Goal: Communication & Community: Answer question/provide support

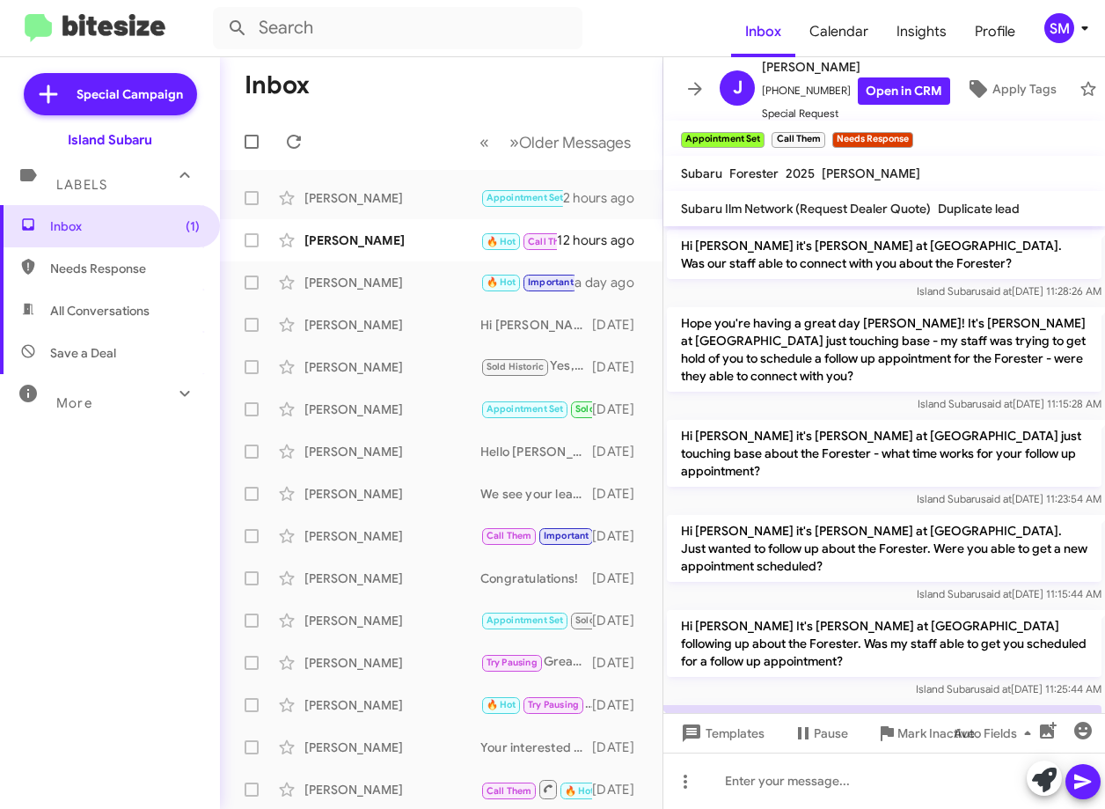
scroll to position [1397, 0]
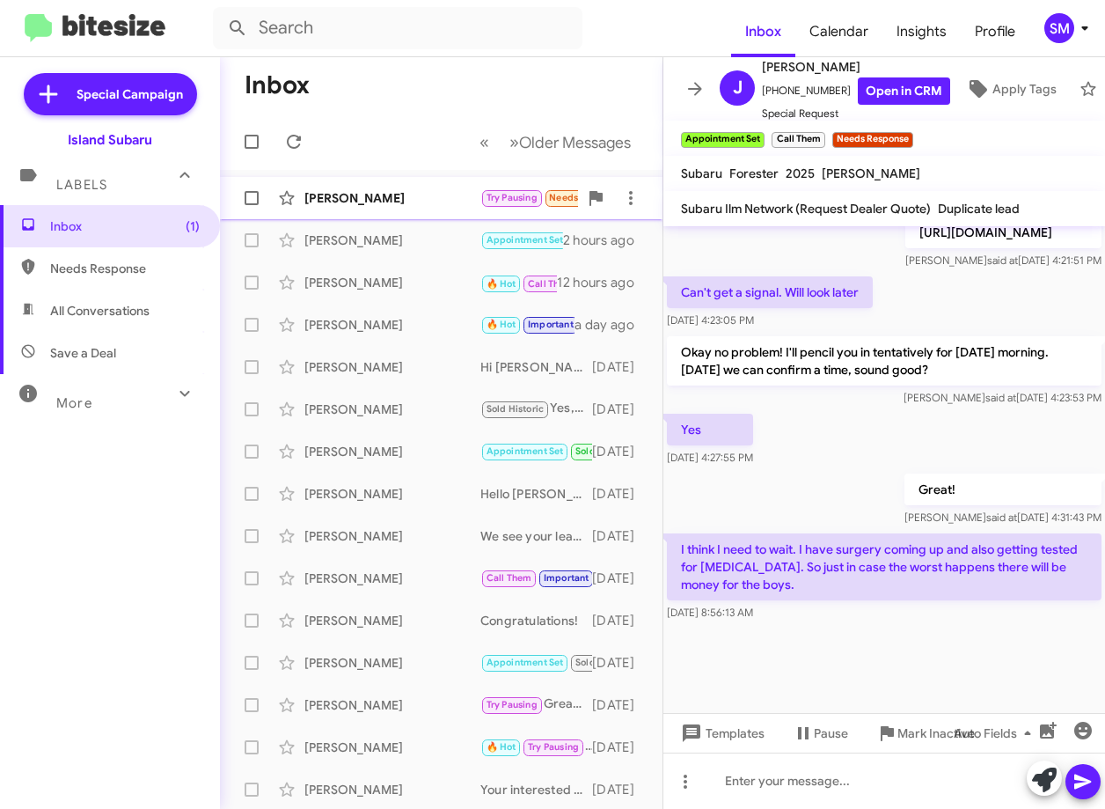
click at [390, 188] on div "Jena Latriano Try Pausing Needs Response Looking at our schedule. Will get back…" at bounding box center [441, 197] width 415 height 35
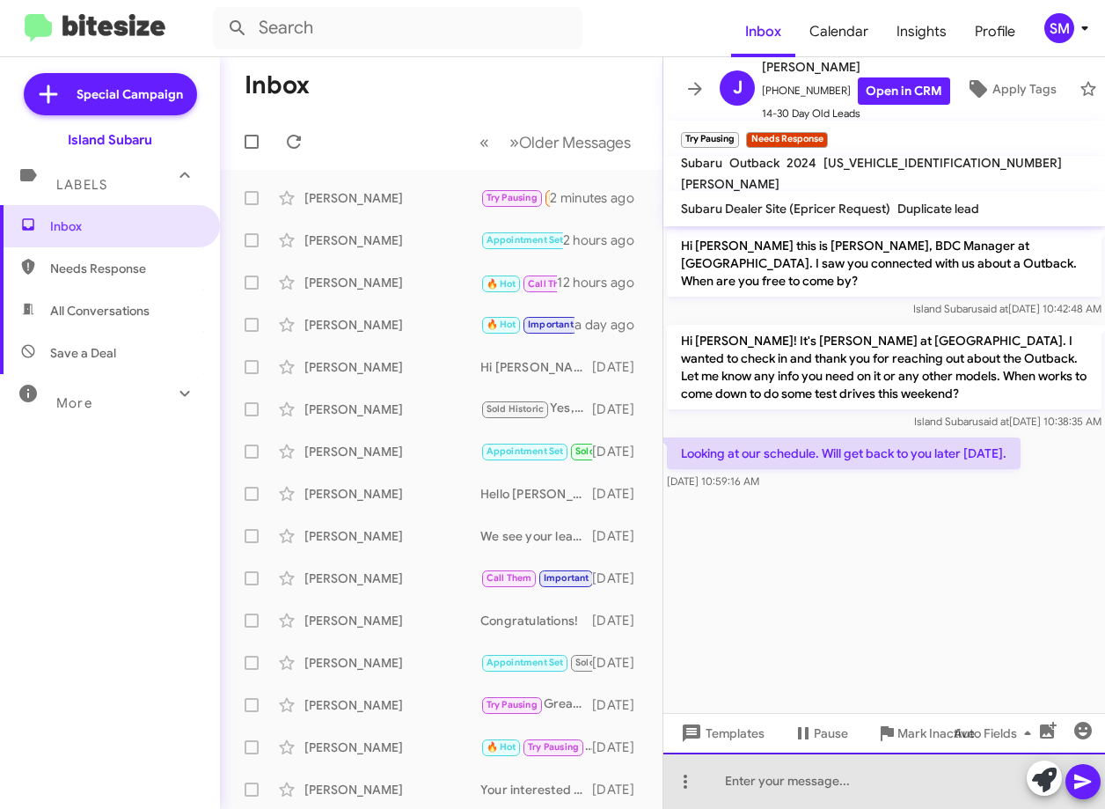
click at [764, 778] on div at bounding box center [885, 781] width 442 height 56
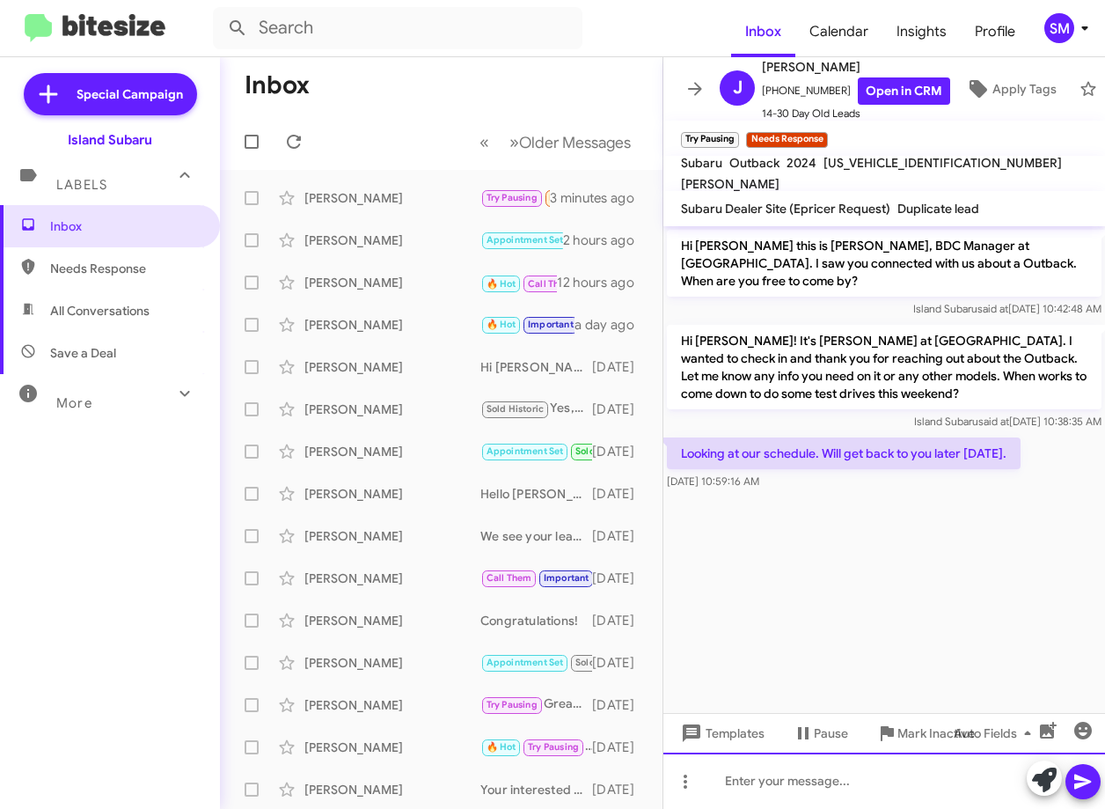
click at [863, 778] on div at bounding box center [885, 781] width 442 height 56
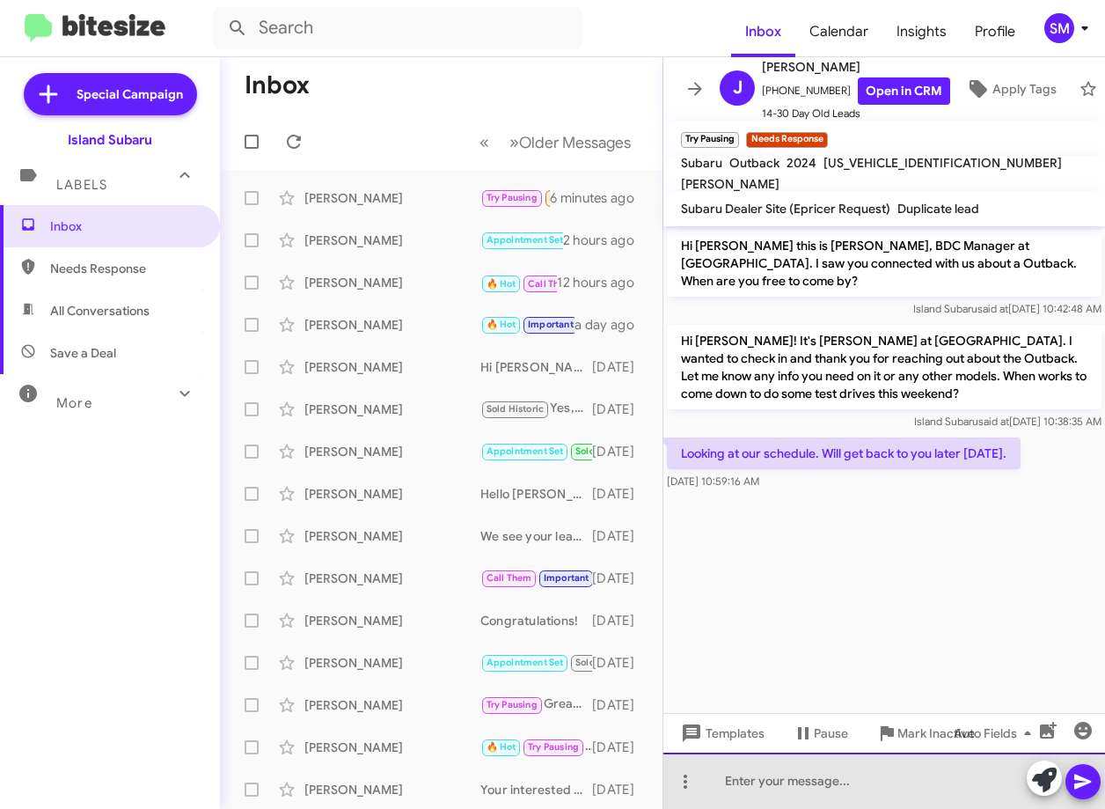
click at [869, 779] on div at bounding box center [885, 781] width 442 height 56
click at [869, 778] on div at bounding box center [885, 781] width 442 height 56
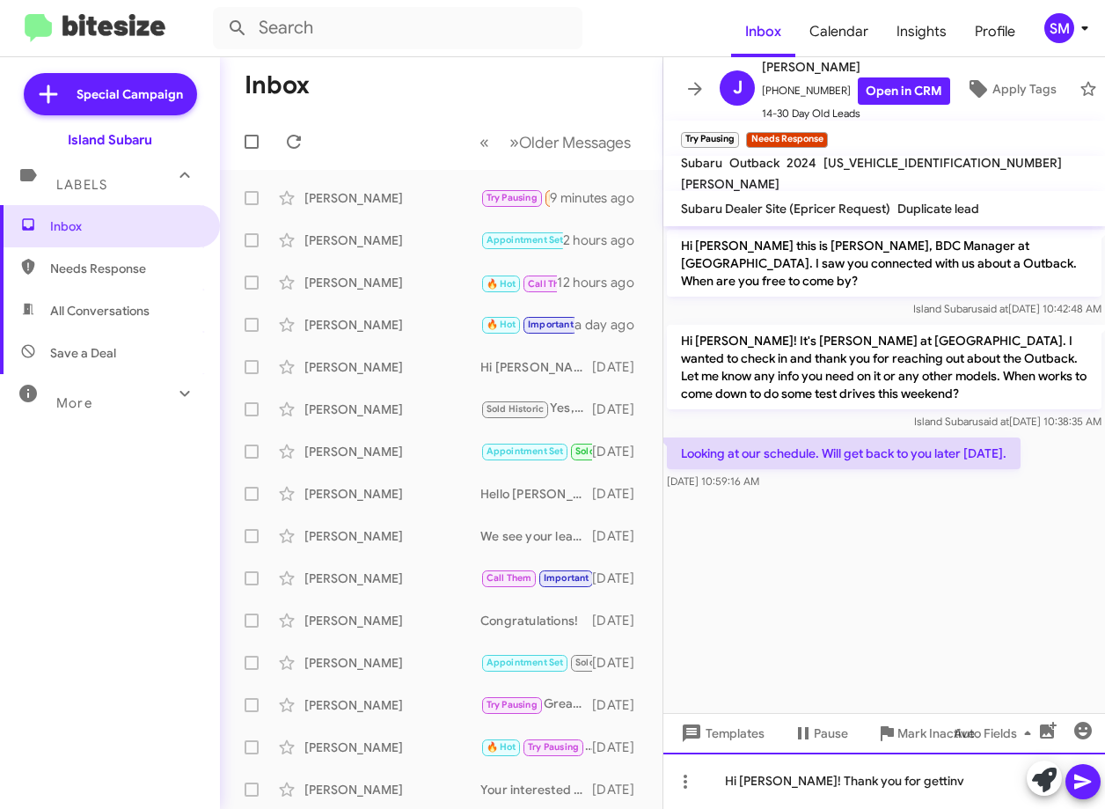
click at [926, 795] on div "Hi Jena! Thank you for gettinv" at bounding box center [885, 781] width 442 height 56
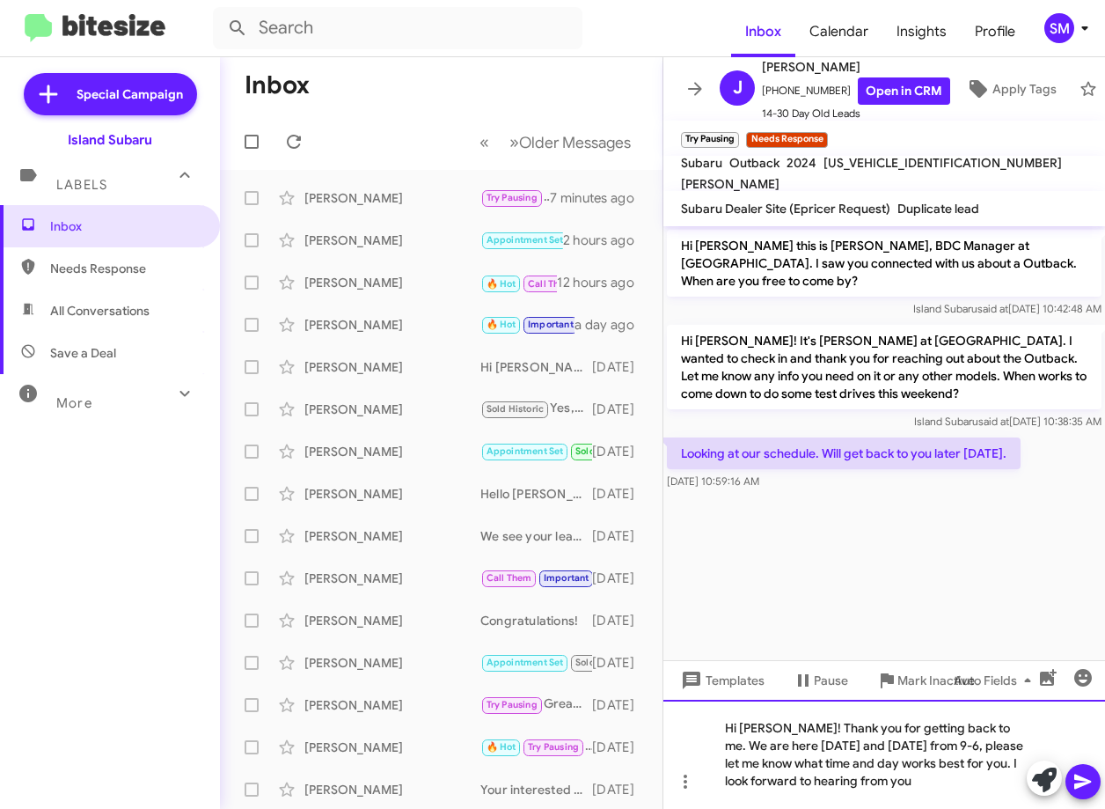
click at [914, 796] on div "Hi Jena! Thank you for getting back to me. We are here today and tomorrow from …" at bounding box center [885, 754] width 442 height 109
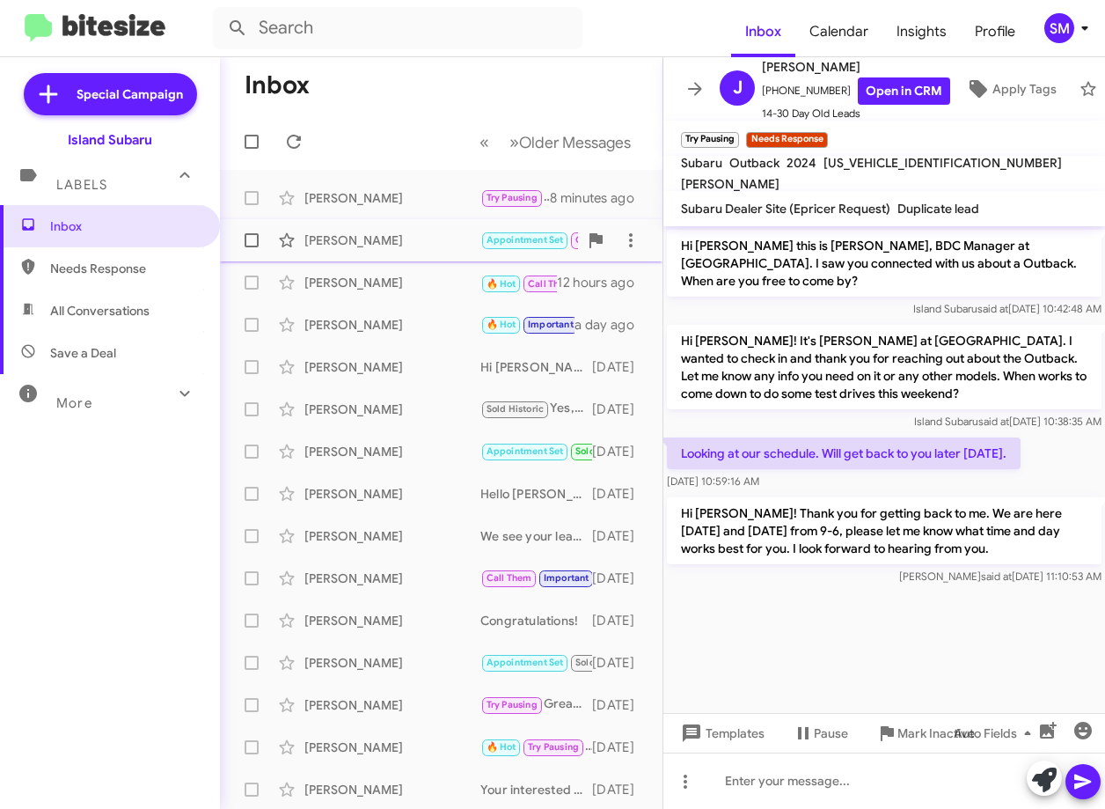
click at [396, 245] on div "[PERSON_NAME]" at bounding box center [393, 240] width 176 height 18
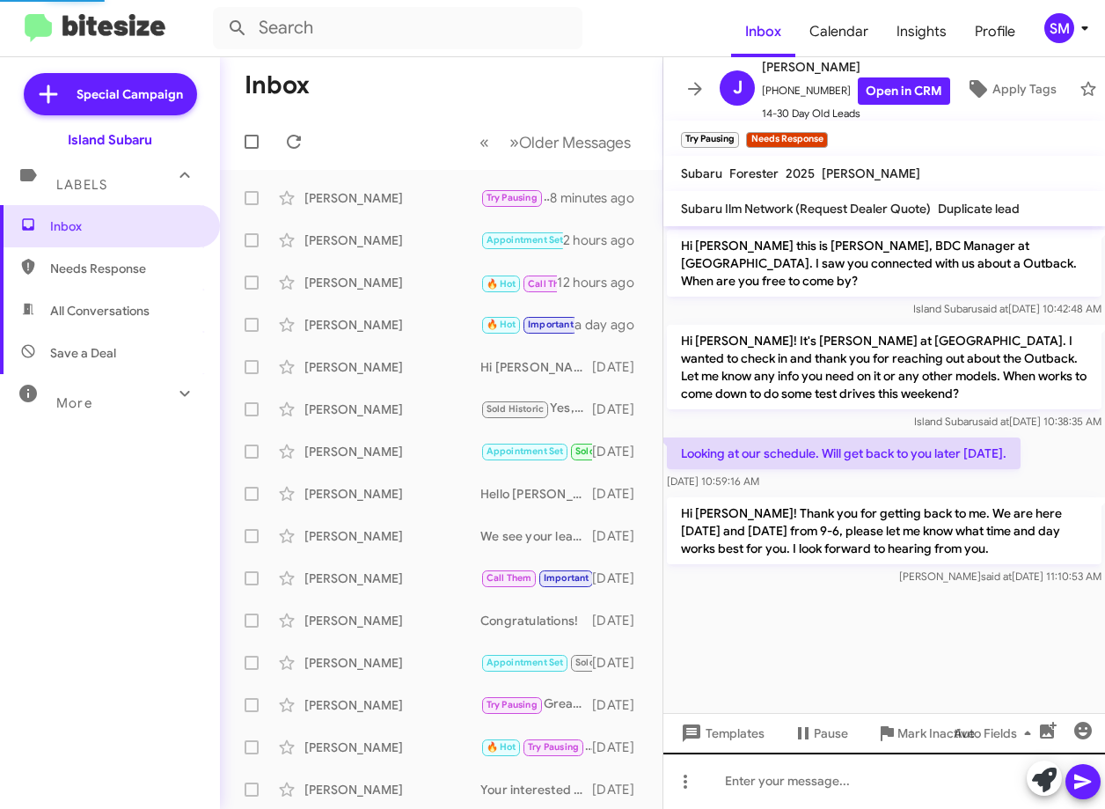
scroll to position [1397, 0]
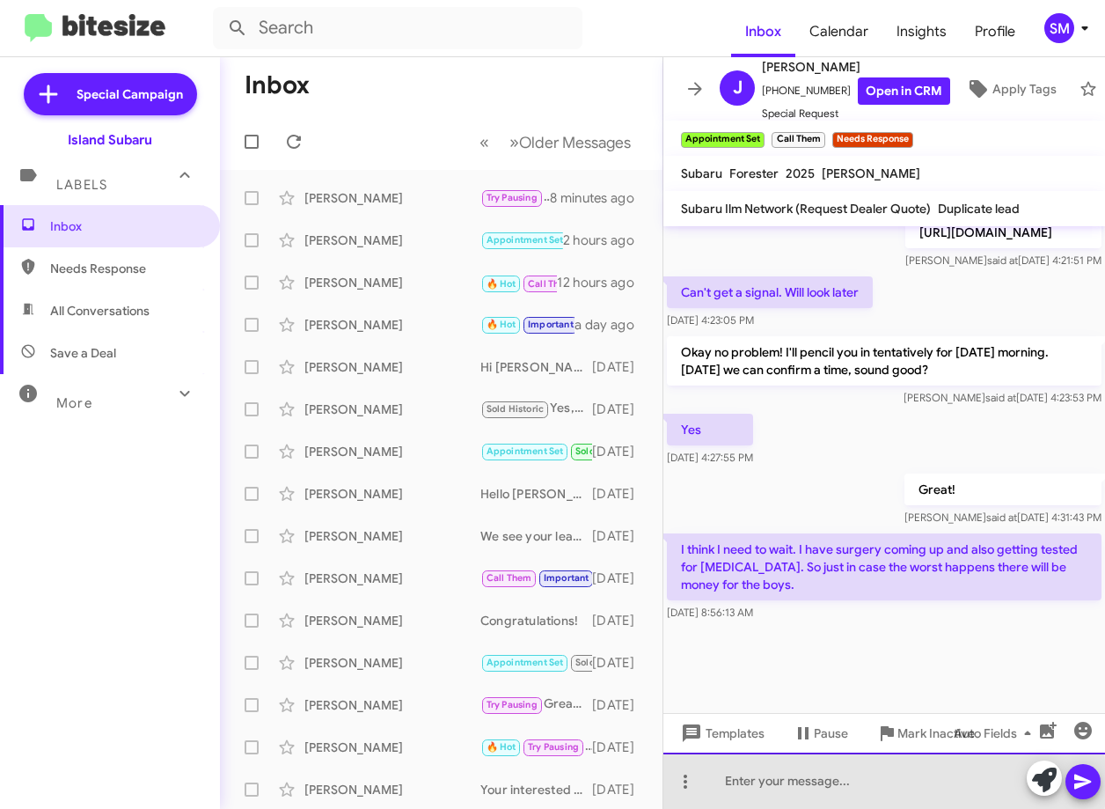
click at [753, 782] on div at bounding box center [885, 781] width 442 height 56
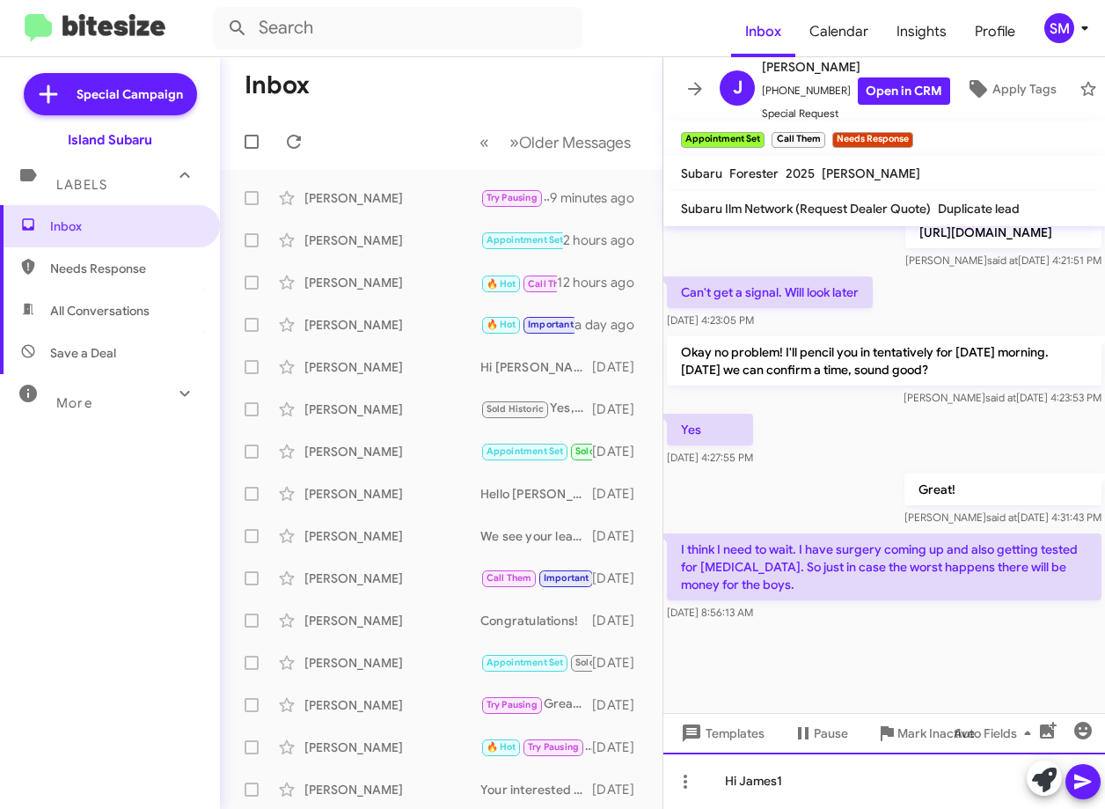
drag, startPoint x: 753, startPoint y: 782, endPoint x: 775, endPoint y: 790, distance: 22.6
click at [775, 790] on div "Hi James1" at bounding box center [885, 781] width 442 height 56
click at [798, 782] on div "Hi James1" at bounding box center [885, 781] width 442 height 56
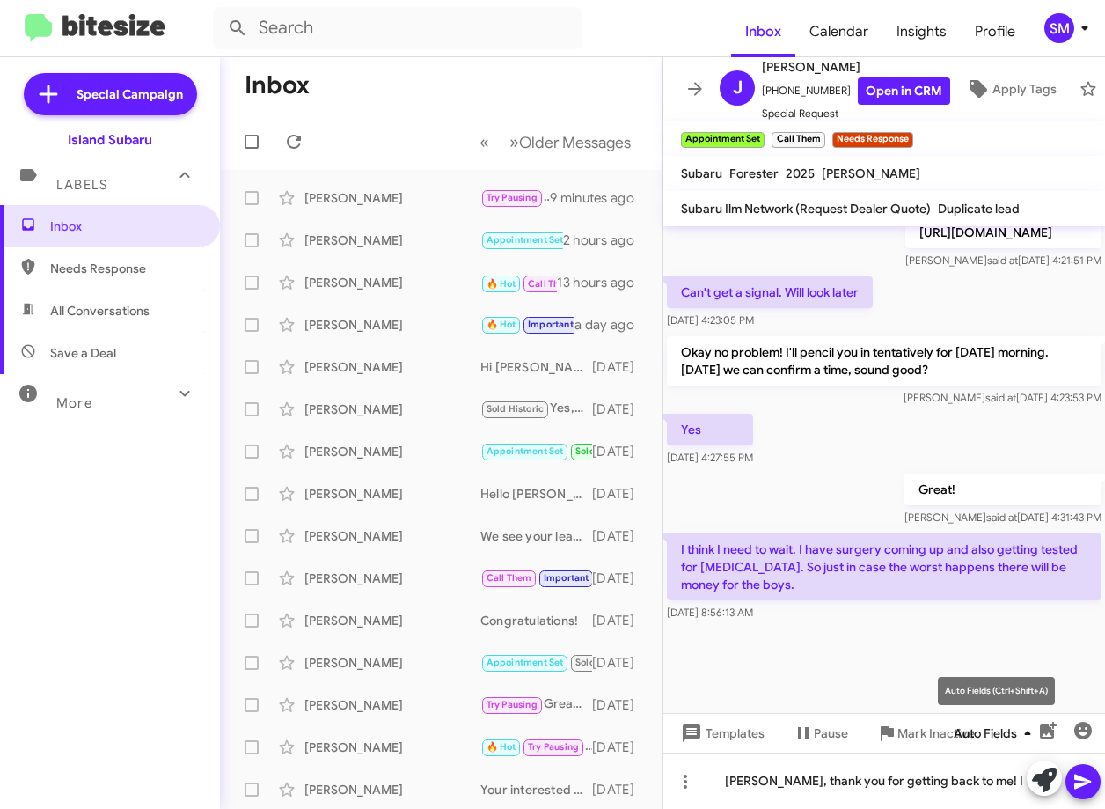
click at [1014, 735] on span "Auto Fields" at bounding box center [996, 733] width 84 height 32
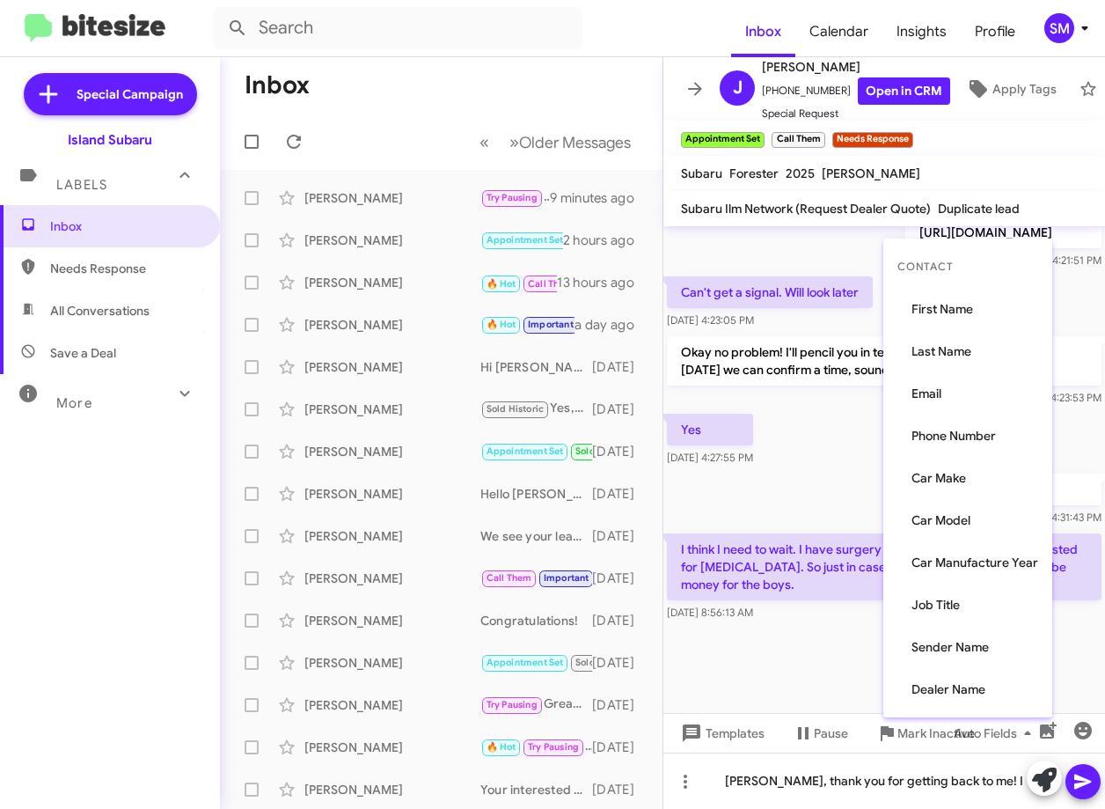
click at [790, 624] on div at bounding box center [552, 404] width 1105 height 809
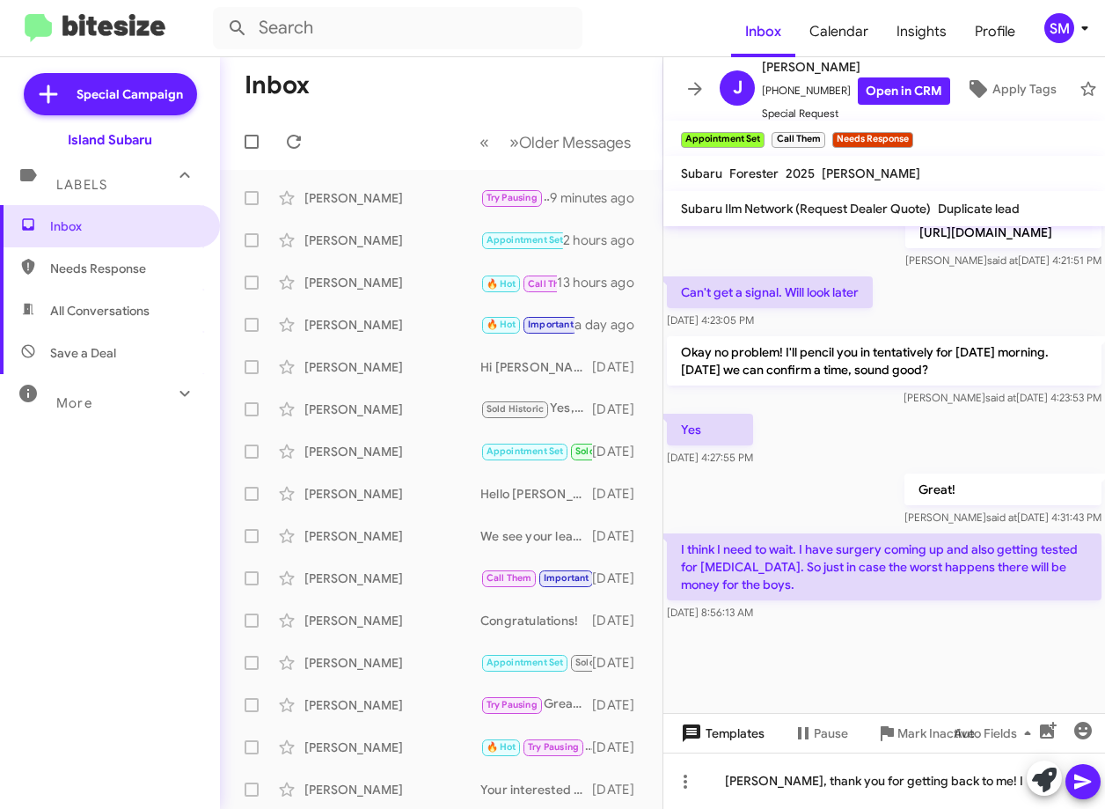
click at [736, 740] on span "Templates" at bounding box center [721, 733] width 87 height 32
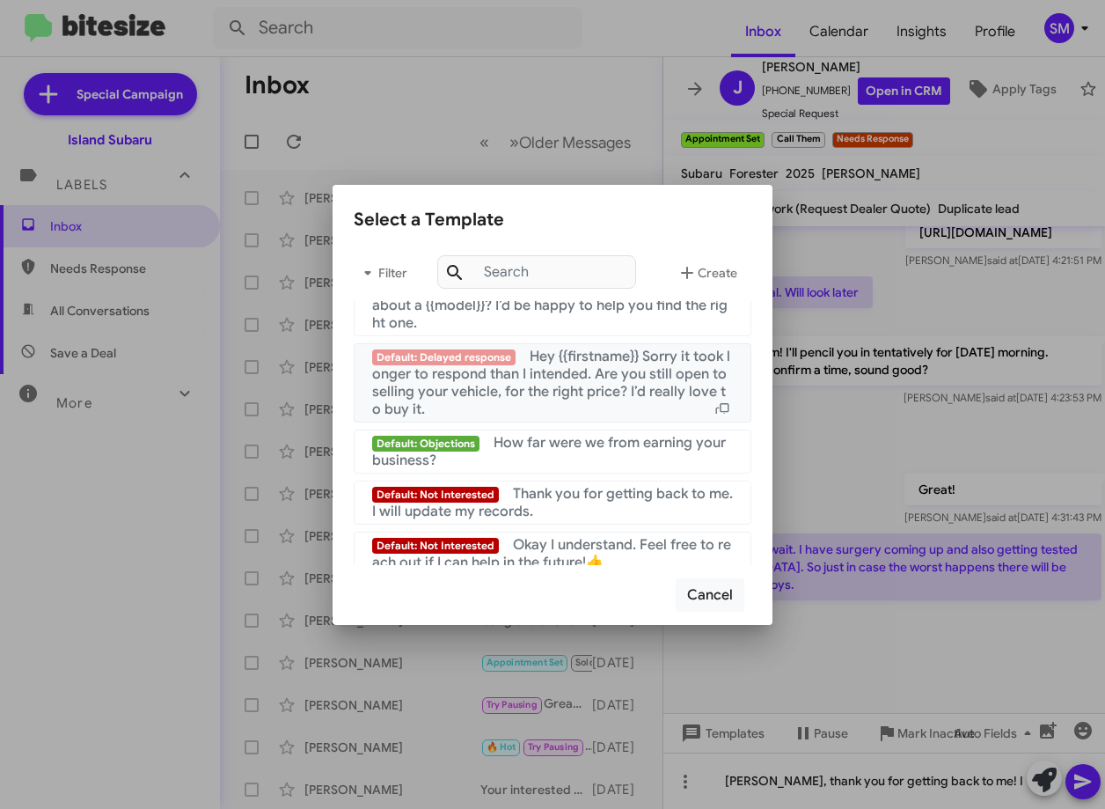
scroll to position [1232, 0]
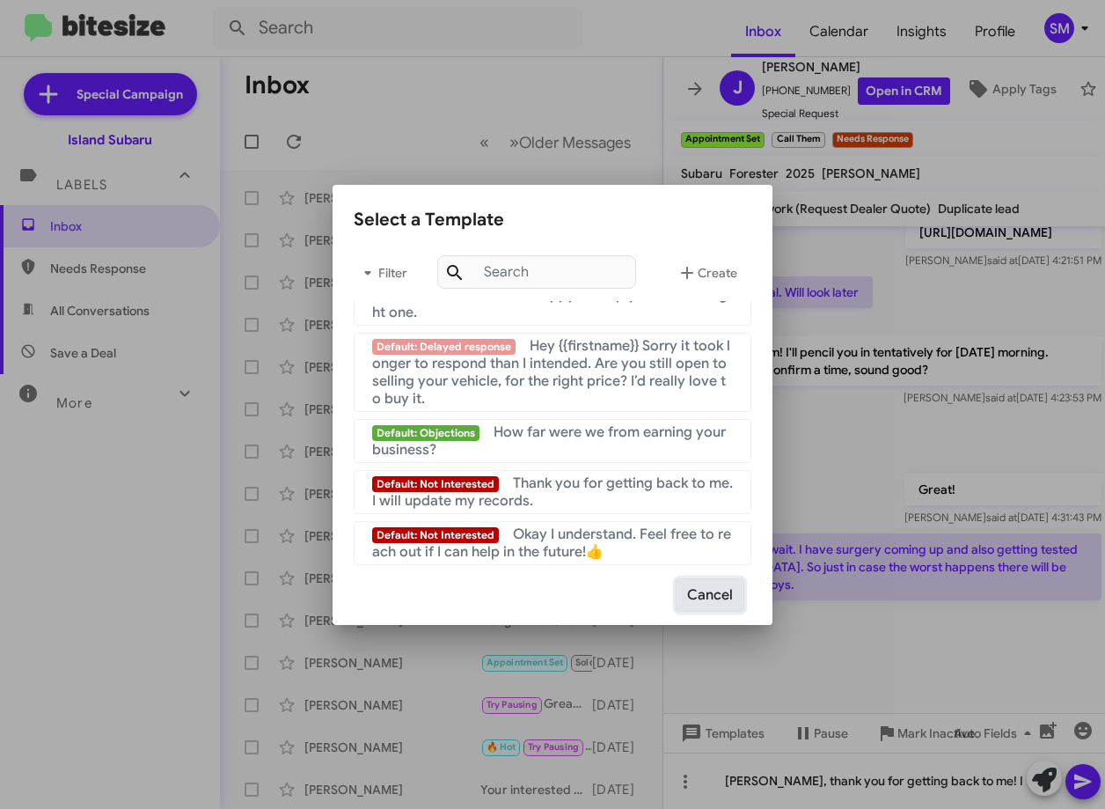
click at [716, 591] on button "Cancel" at bounding box center [710, 594] width 69 height 33
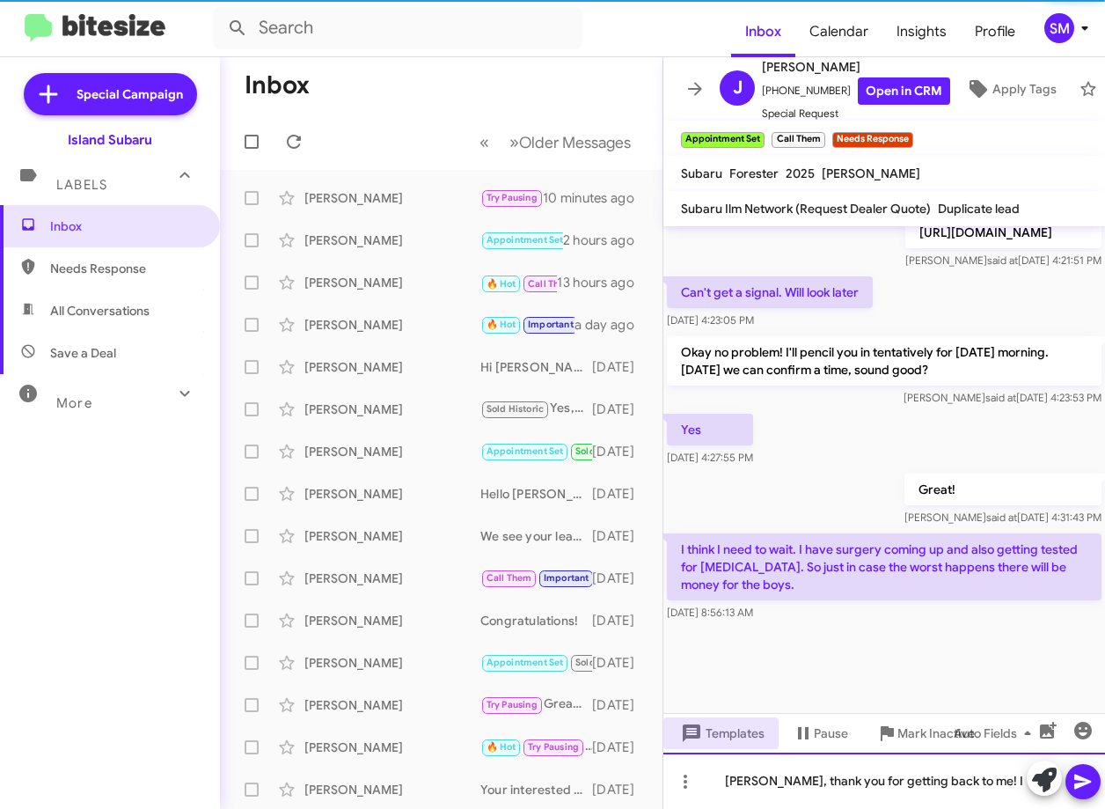
click at [976, 775] on div "James, thank you for getting back to me! I" at bounding box center [885, 781] width 442 height 56
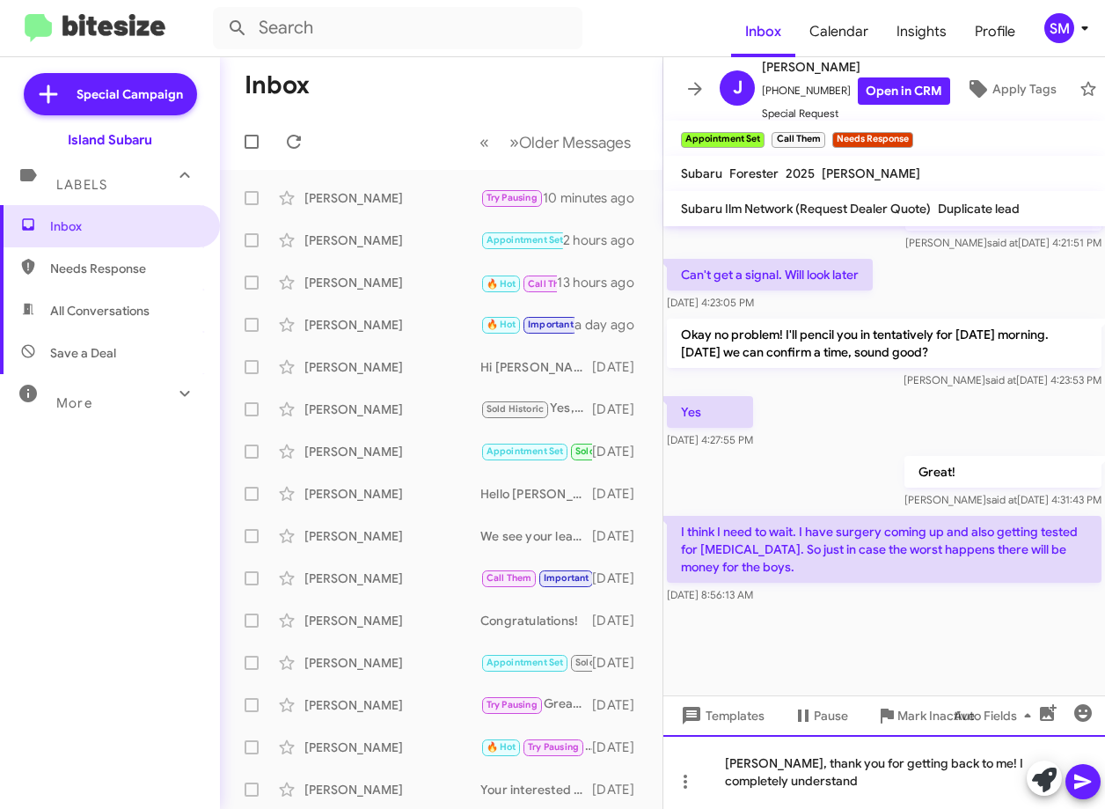
click at [877, 777] on div "James, thank you for getting back to me! I completely understand" at bounding box center [885, 772] width 442 height 74
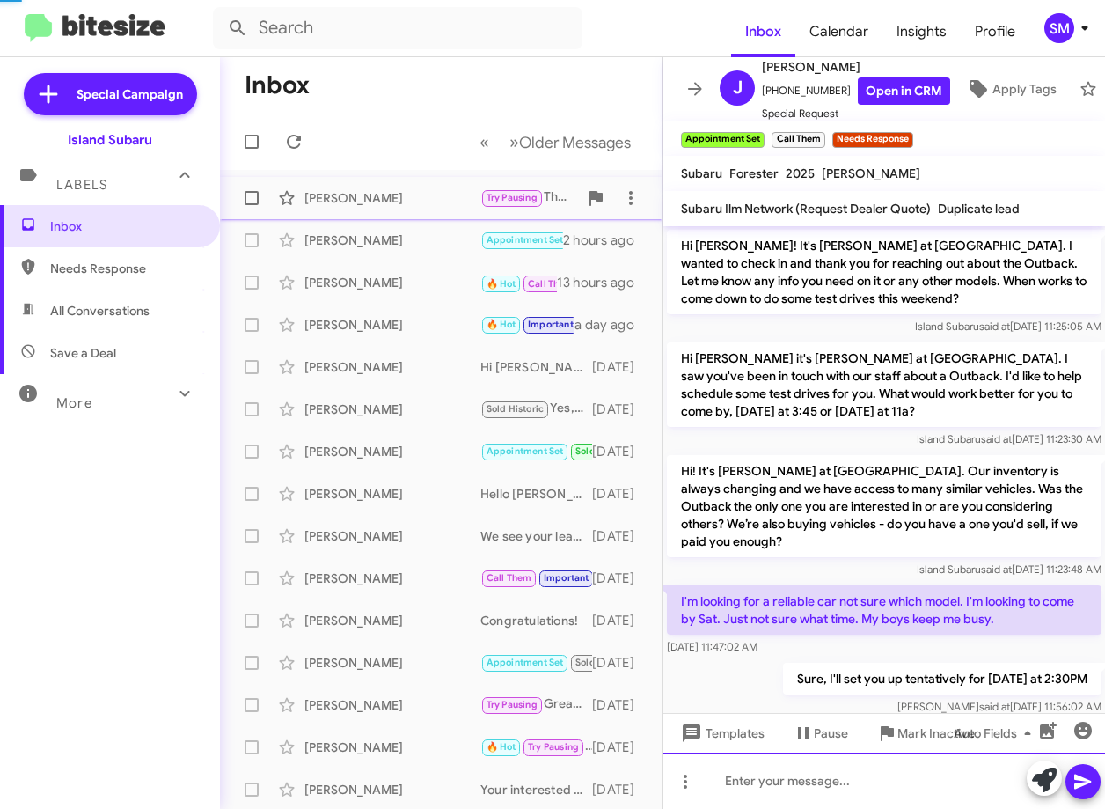
scroll to position [88, 0]
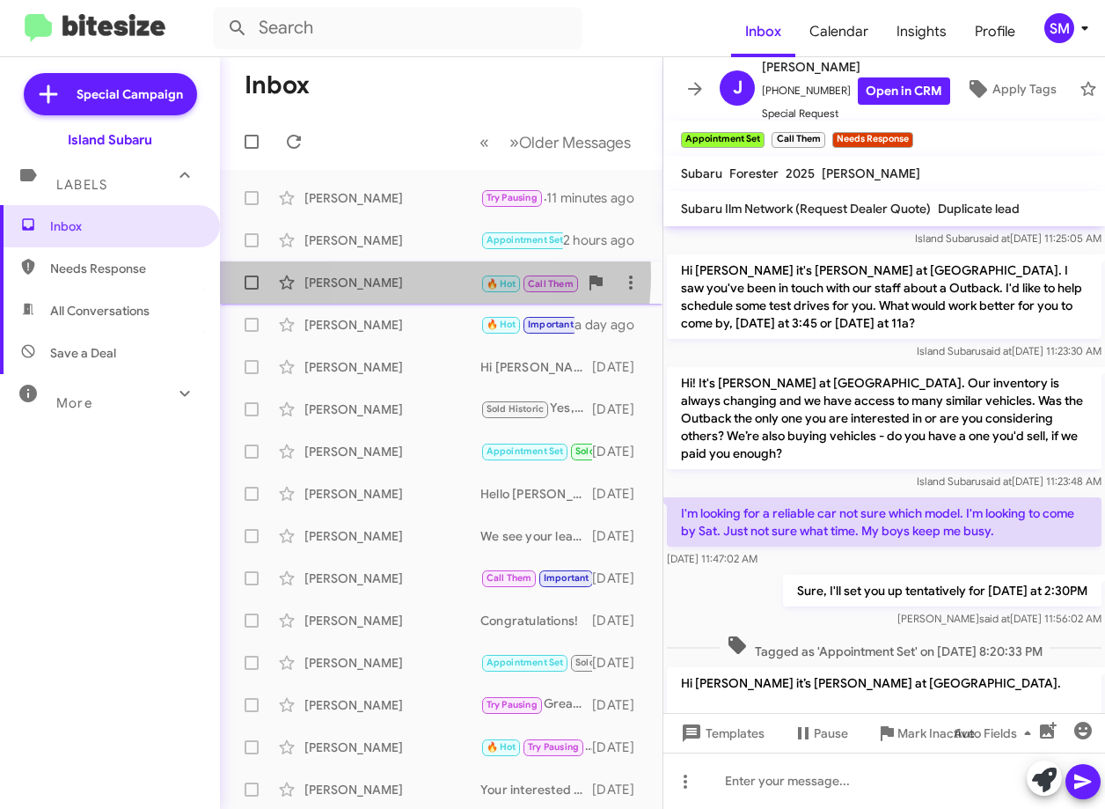
click at [378, 275] on div "[PERSON_NAME]" at bounding box center [393, 283] width 176 height 18
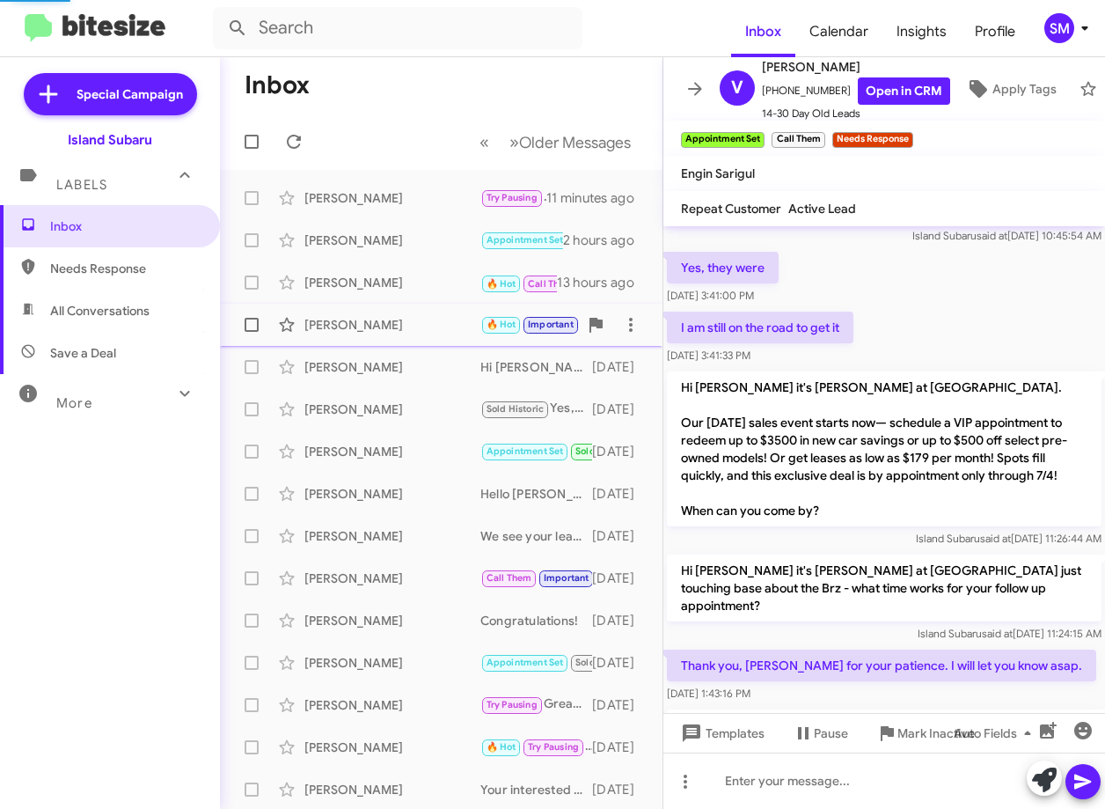
scroll to position [1000, 0]
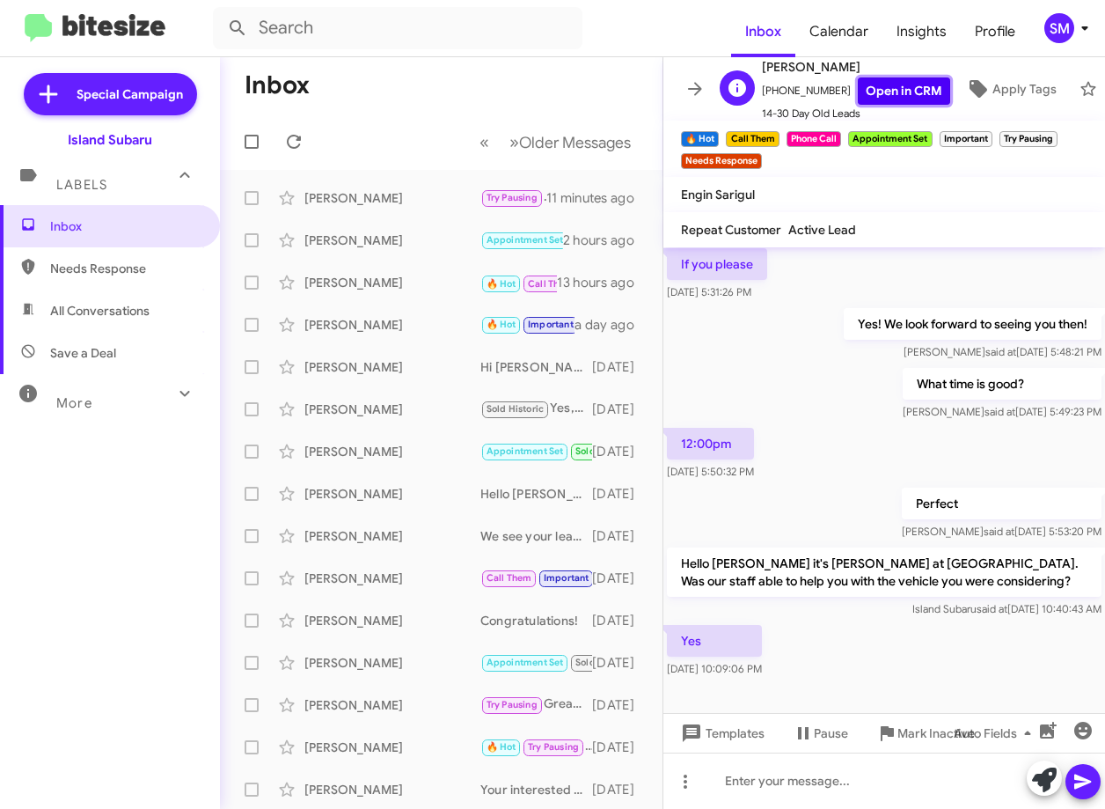
click at [879, 86] on link "Open in CRM" at bounding box center [904, 90] width 92 height 27
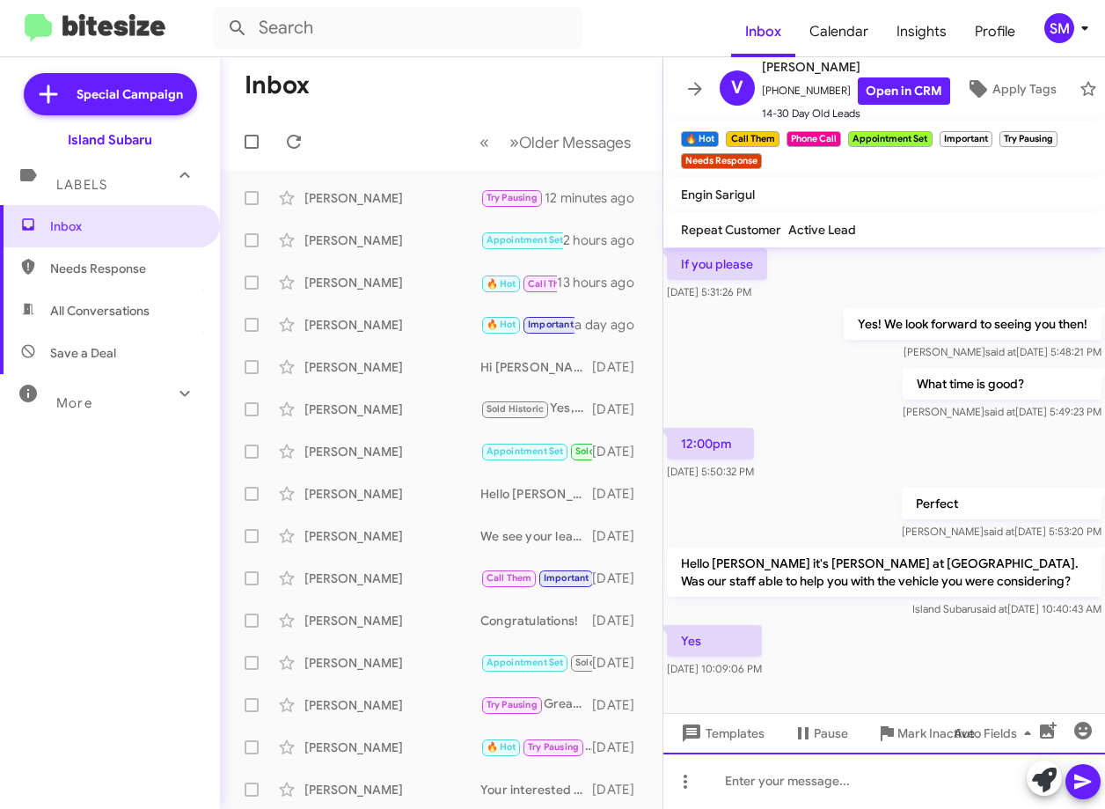
click at [769, 775] on div at bounding box center [885, 781] width 442 height 56
click at [869, 775] on div "That's great to hear!" at bounding box center [885, 781] width 442 height 56
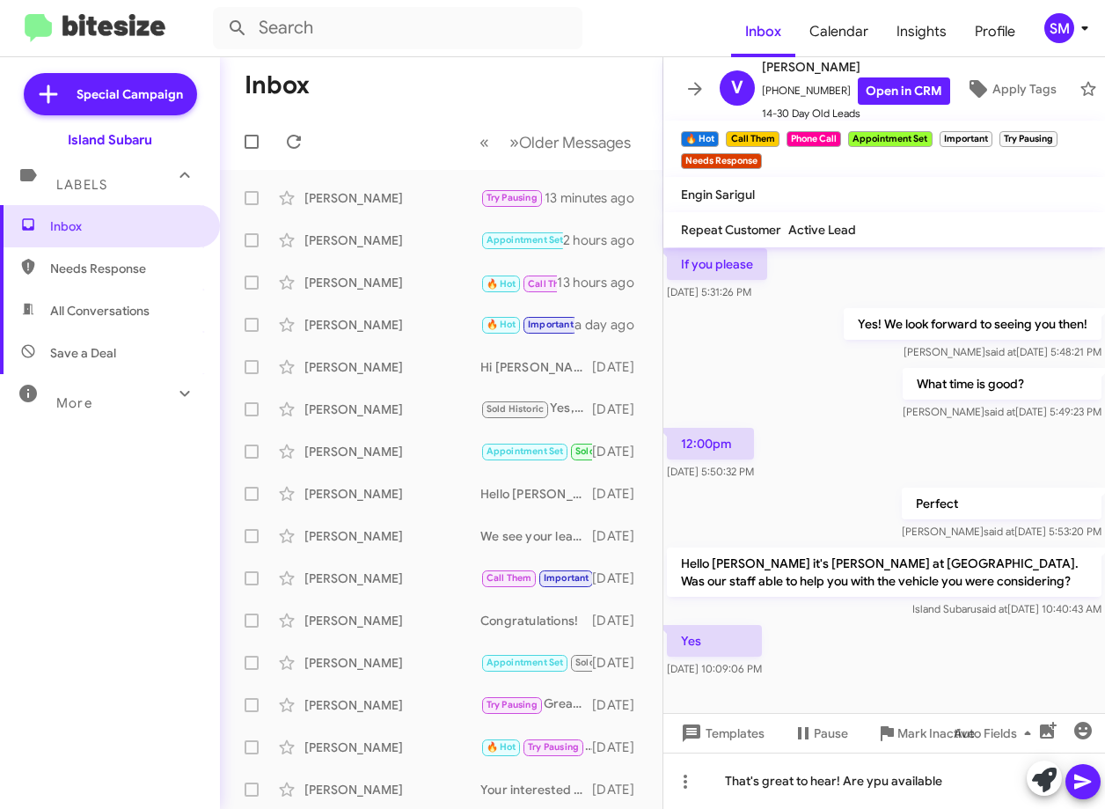
click at [166, 554] on div "Inbox Needs Response All Conversations Save a Deal More Important 🔥 Hot Appoint…" at bounding box center [110, 447] width 220 height 485
click at [880, 783] on div "That's great to hear! Are ypu available" at bounding box center [885, 781] width 442 height 56
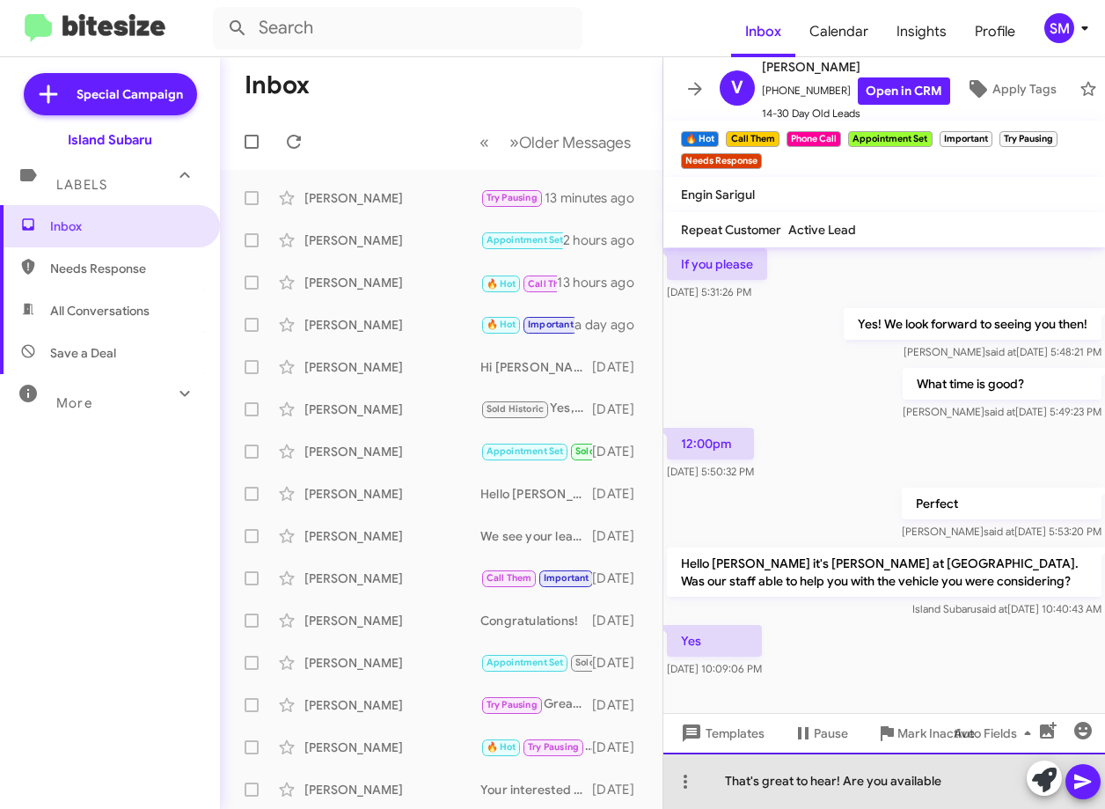
click at [958, 790] on div "That's great to hear! Are you available" at bounding box center [885, 781] width 442 height 56
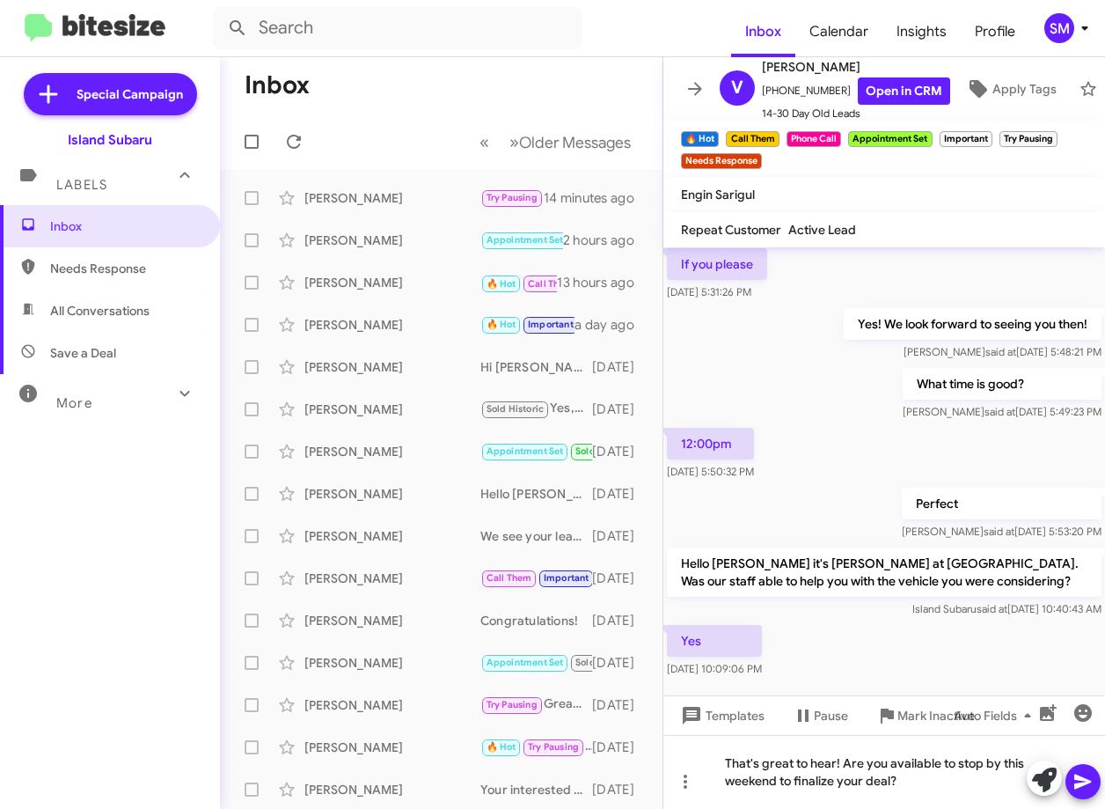
click at [1089, 790] on icon at bounding box center [1083, 781] width 21 height 21
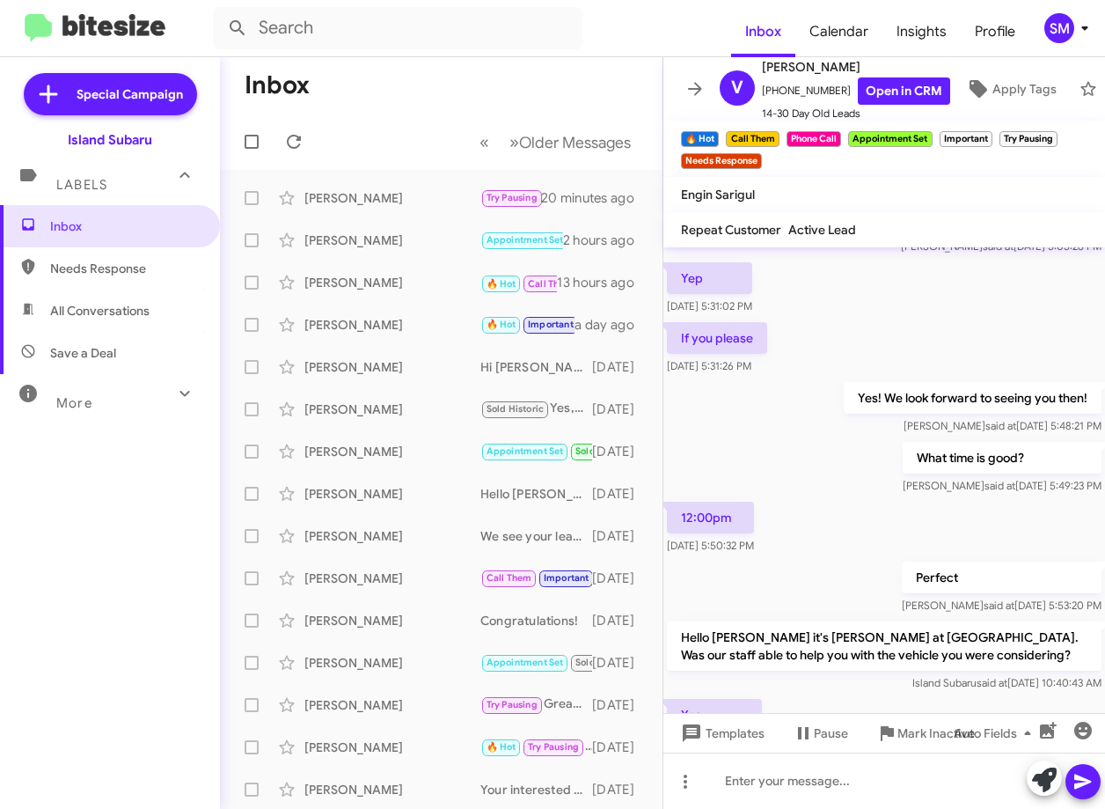
scroll to position [1387, 0]
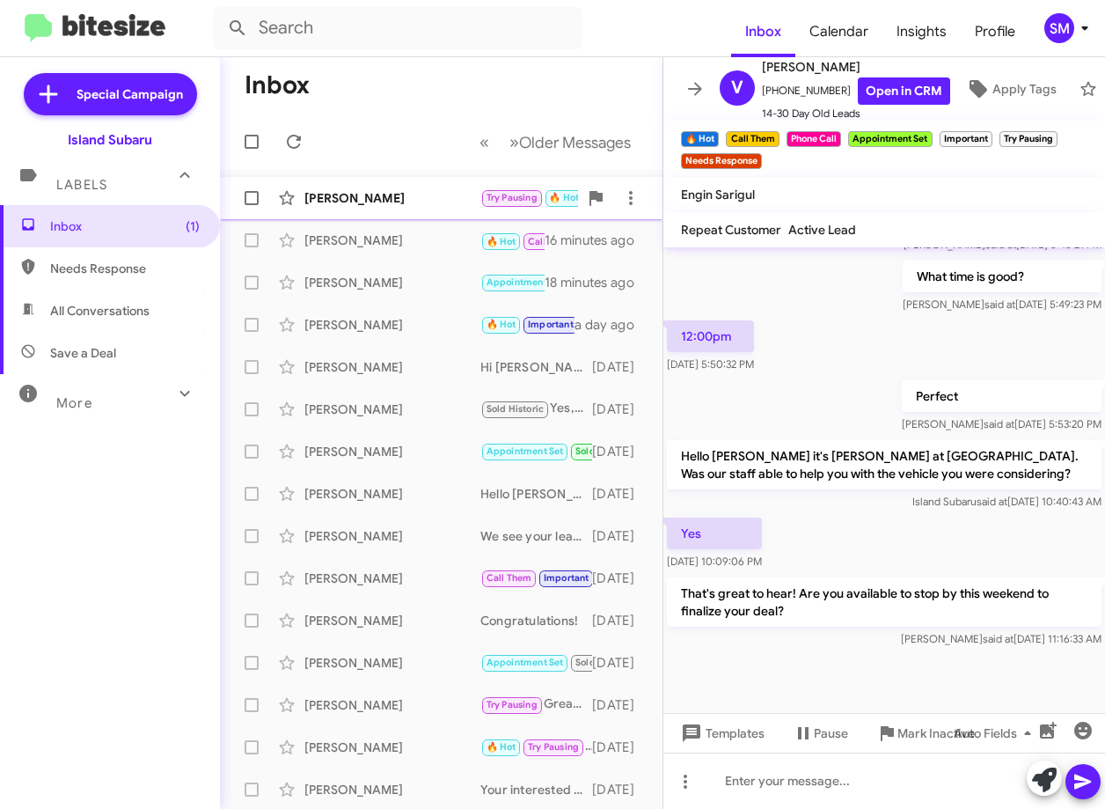
click at [414, 193] on div "[PERSON_NAME]" at bounding box center [393, 198] width 176 height 18
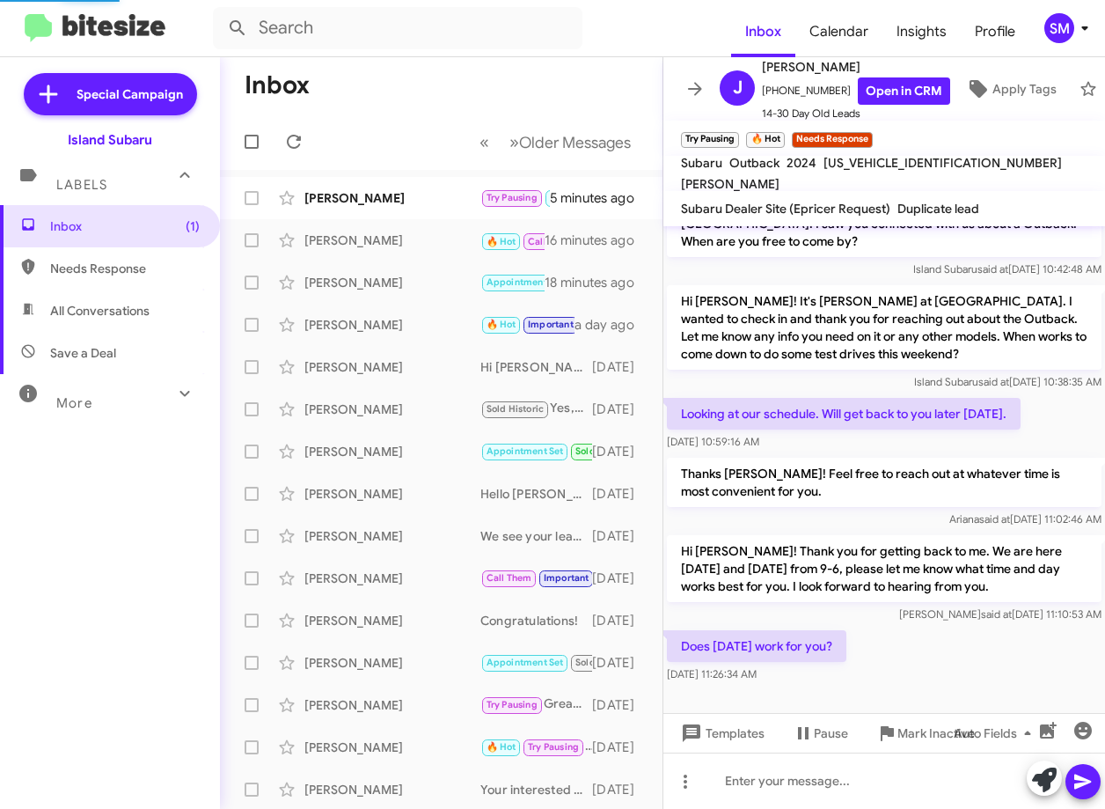
scroll to position [40, 0]
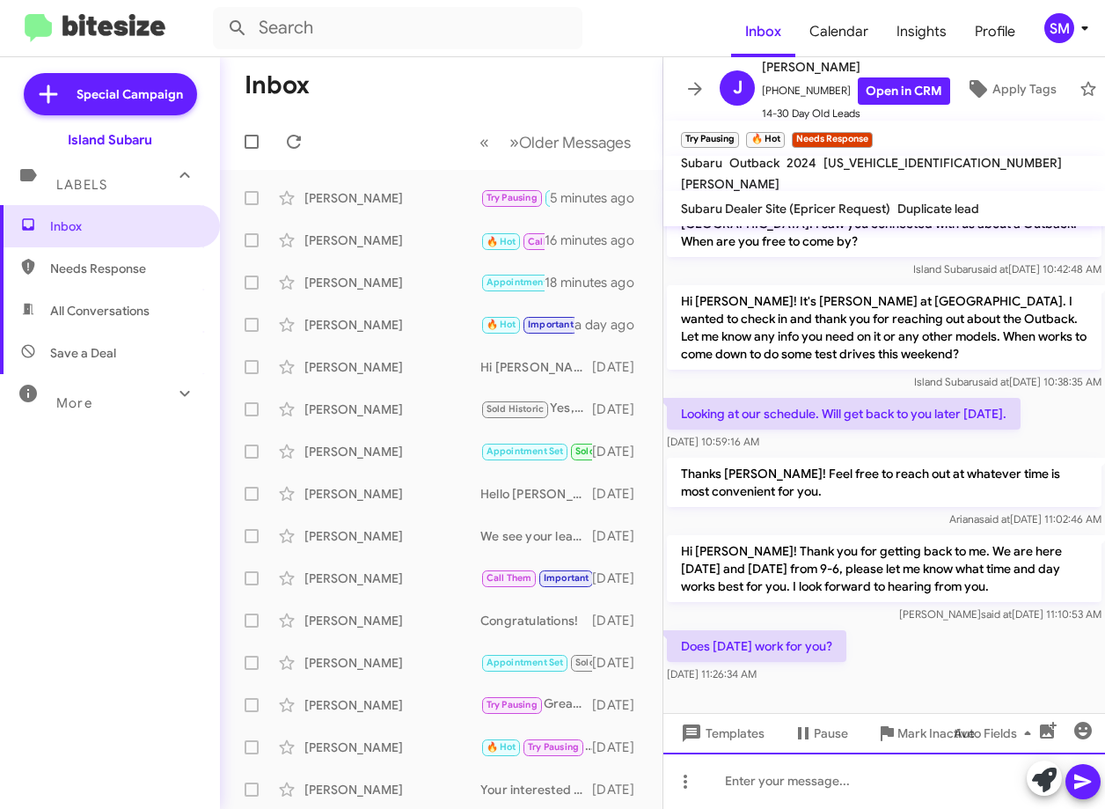
click at [838, 785] on div at bounding box center [885, 781] width 442 height 56
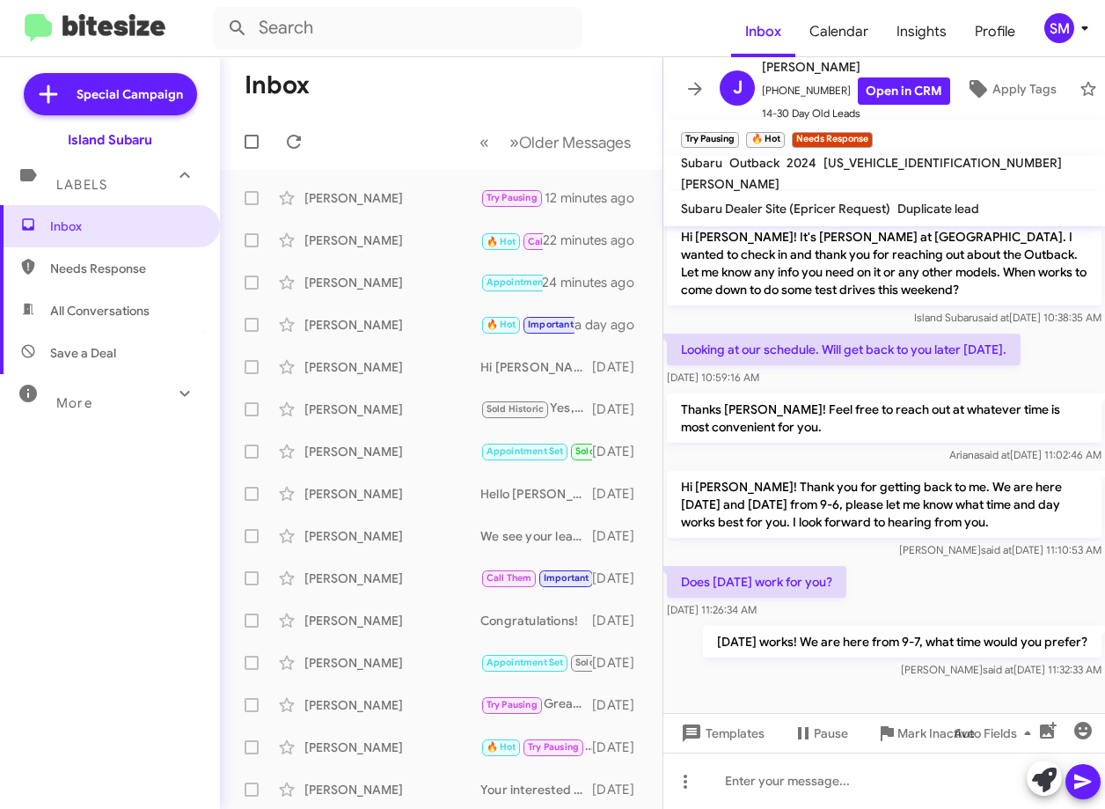
click at [156, 268] on span "Needs Response" at bounding box center [125, 269] width 150 height 18
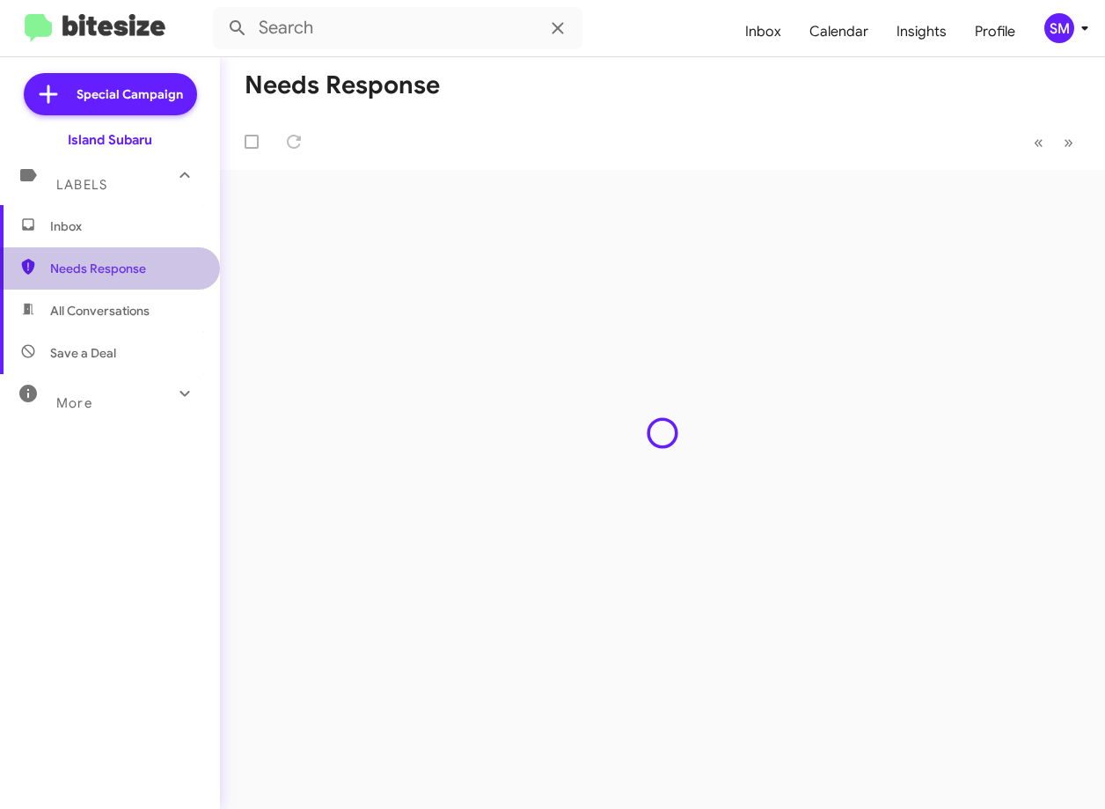
type input "in:needs-response"
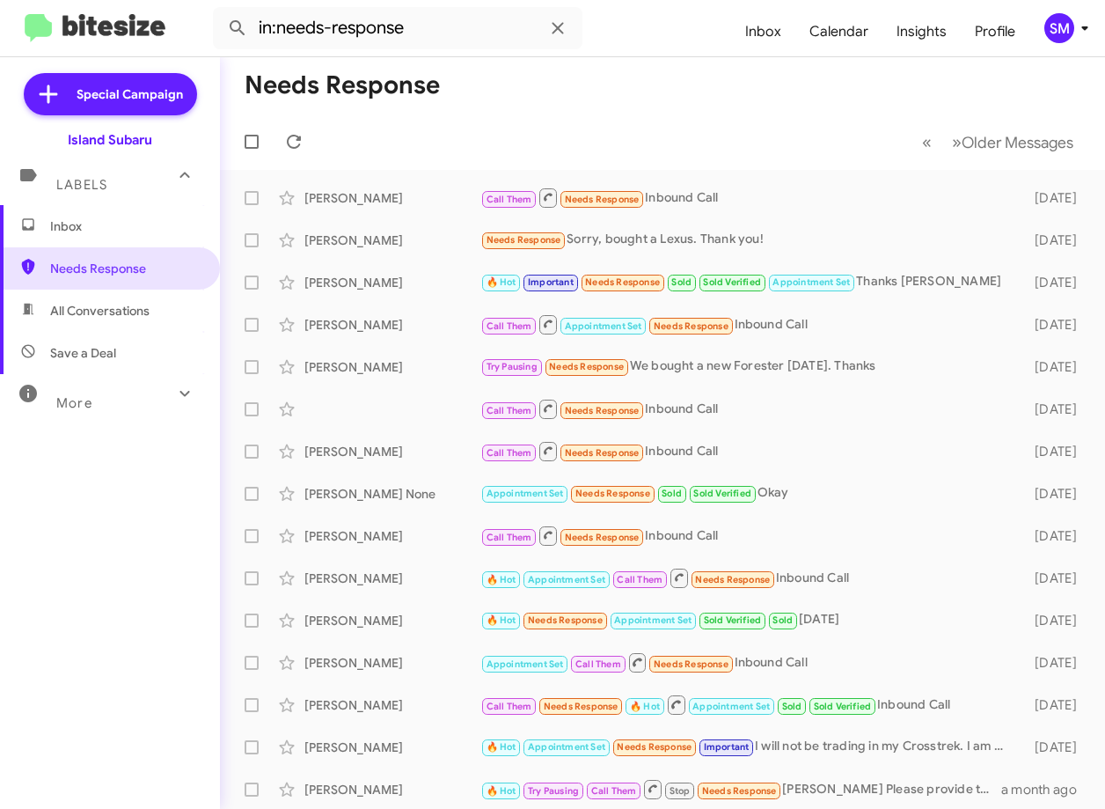
click at [114, 225] on span "Inbox" at bounding box center [125, 226] width 150 height 18
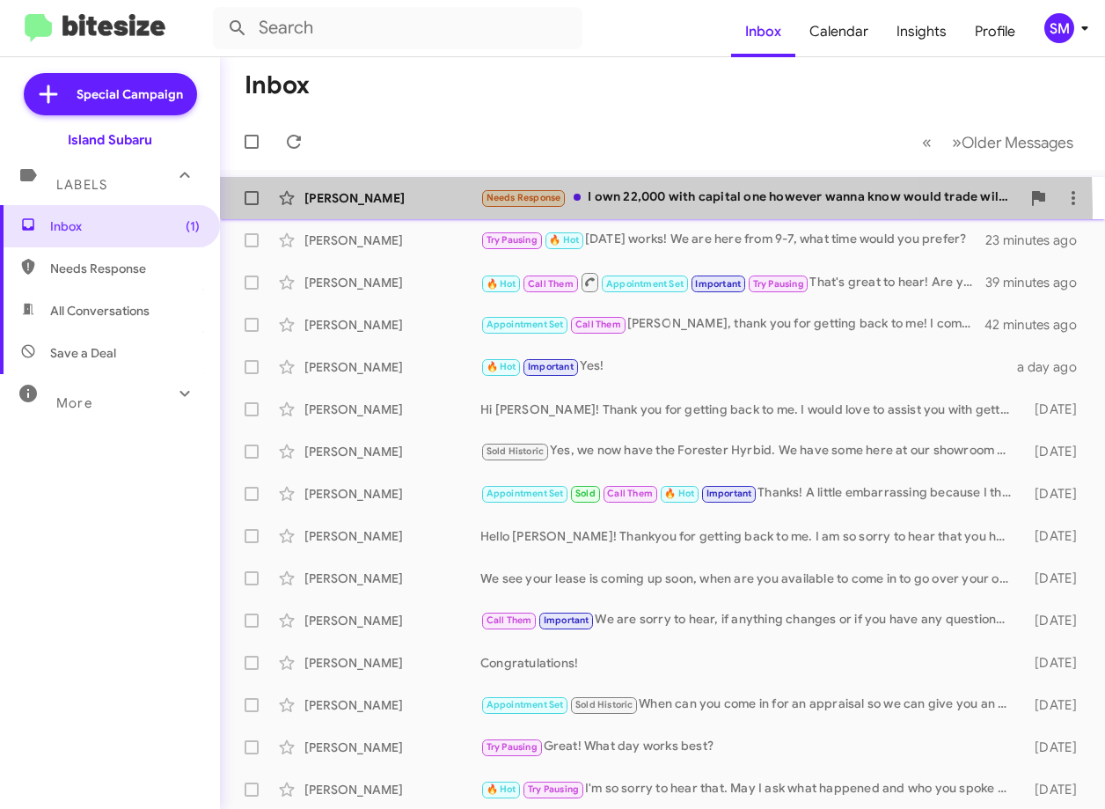
click at [447, 209] on div "[PERSON_NAME] Needs Response I own 22,000 with capital one however wanna know w…" at bounding box center [662, 197] width 857 height 35
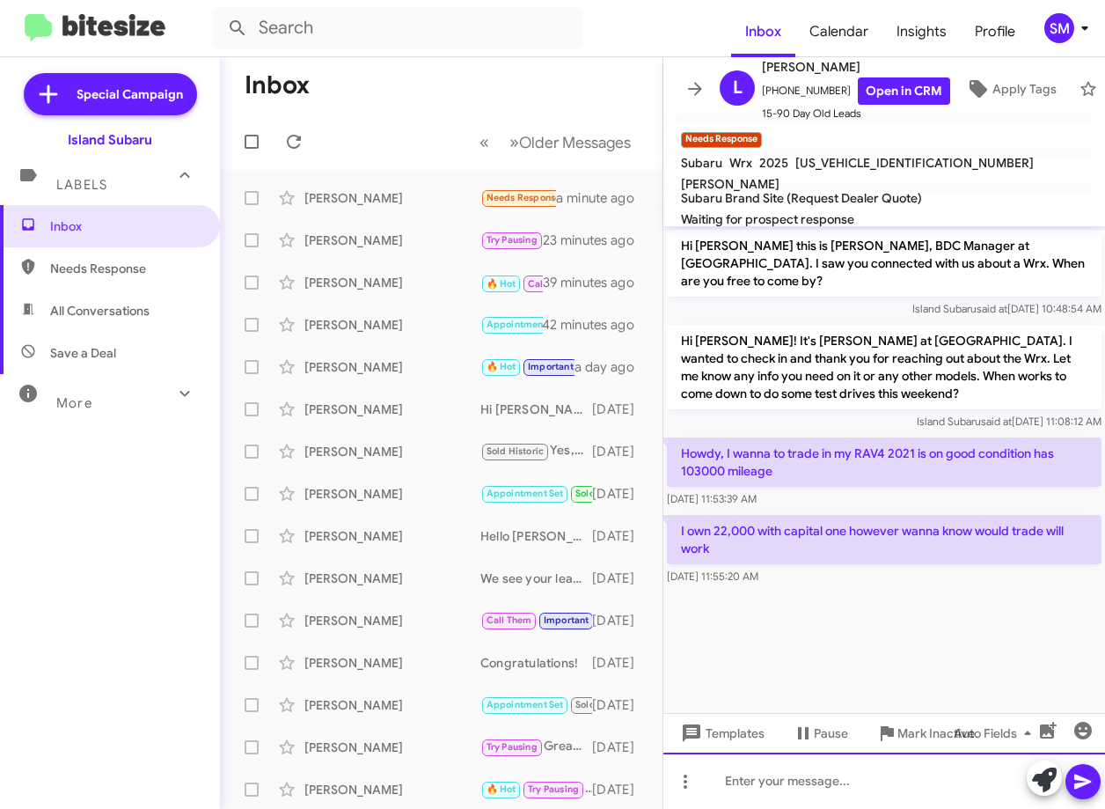
click at [822, 786] on div at bounding box center [885, 781] width 442 height 56
click at [853, 759] on div at bounding box center [885, 781] width 442 height 56
click at [845, 767] on div at bounding box center [885, 781] width 442 height 56
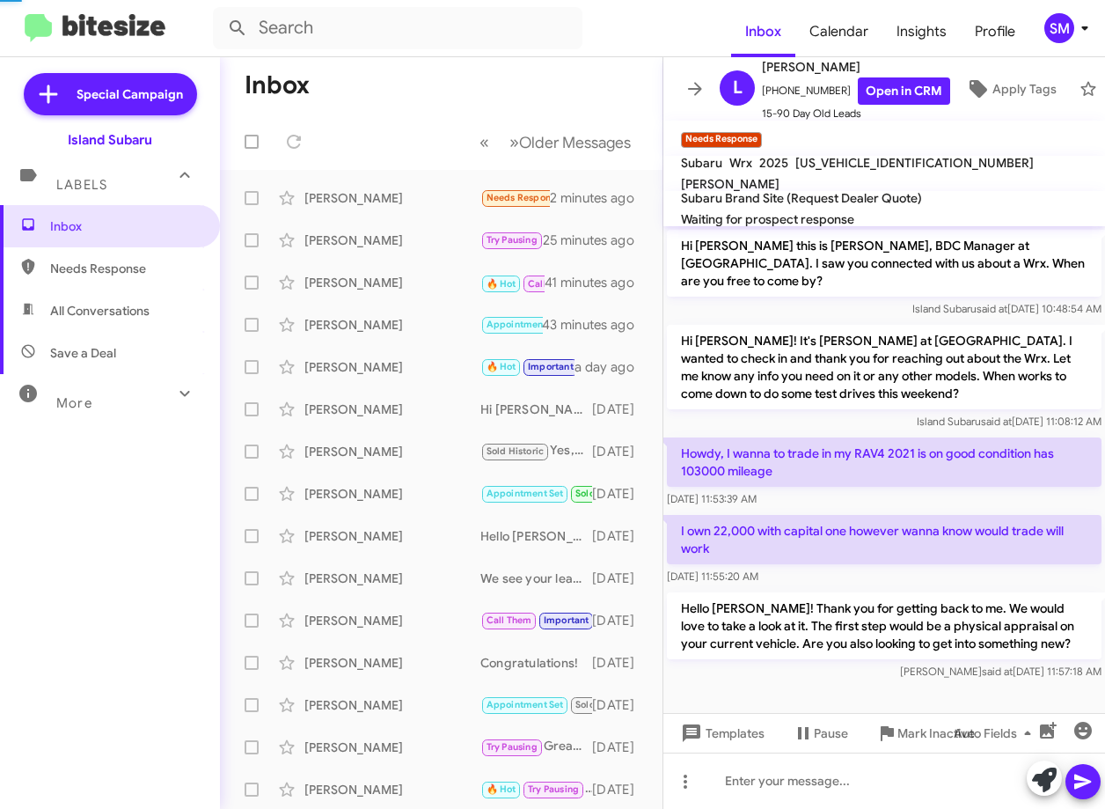
scroll to position [57, 0]
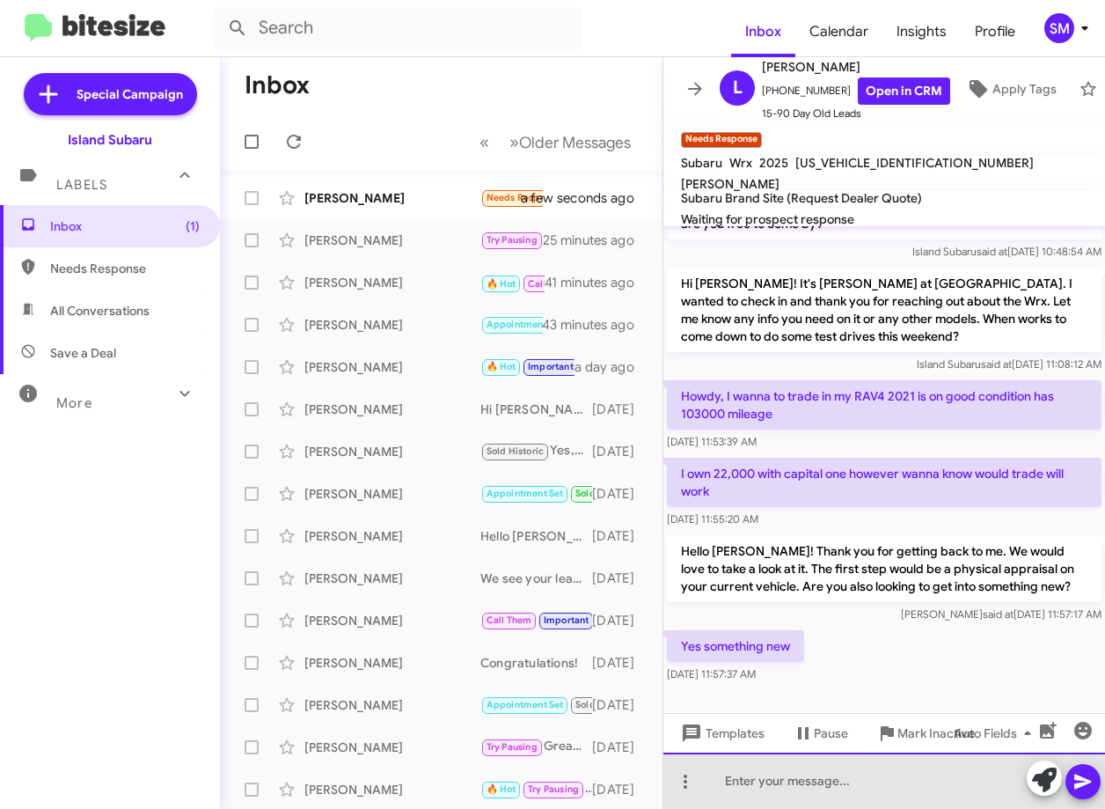
click at [760, 782] on div at bounding box center [885, 781] width 442 height 56
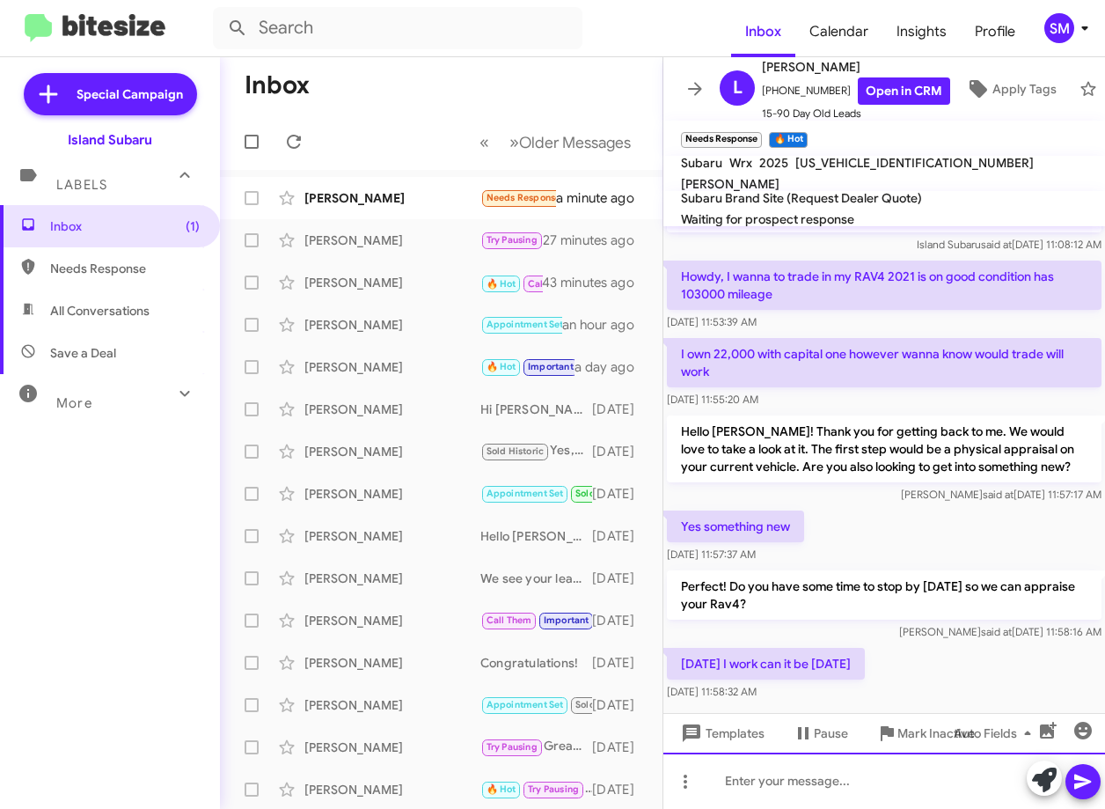
scroll to position [203, 0]
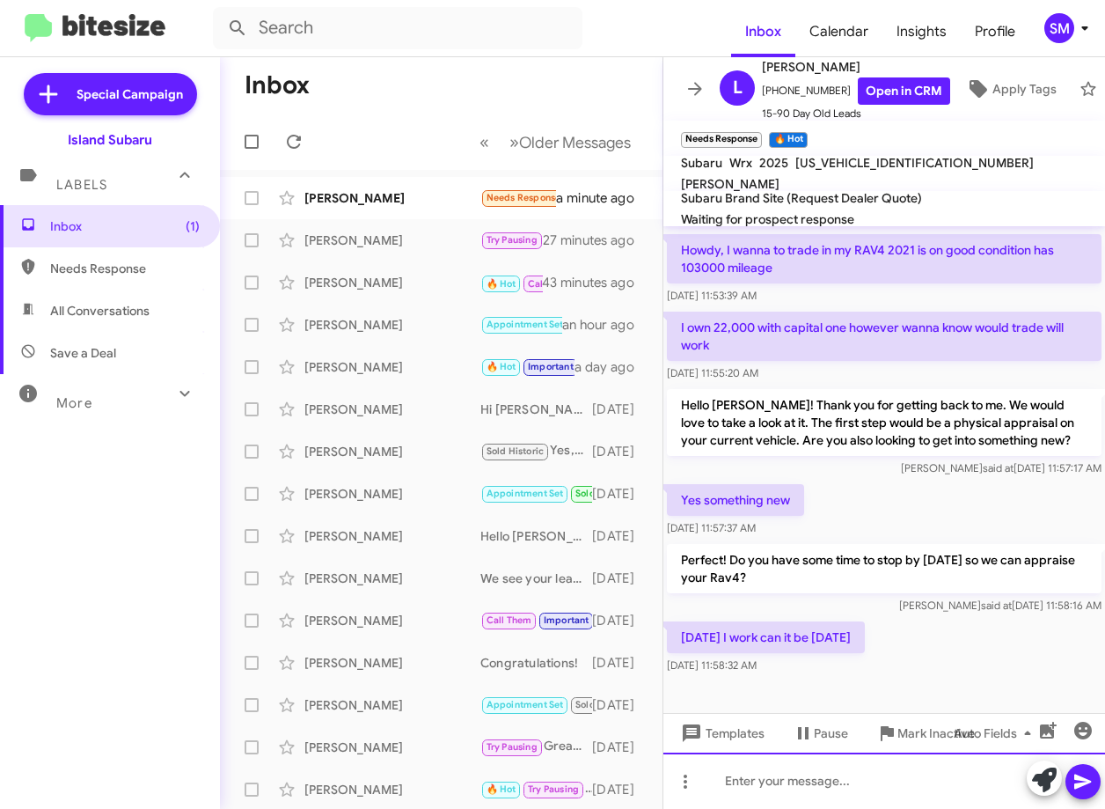
click at [811, 776] on div at bounding box center [885, 781] width 442 height 56
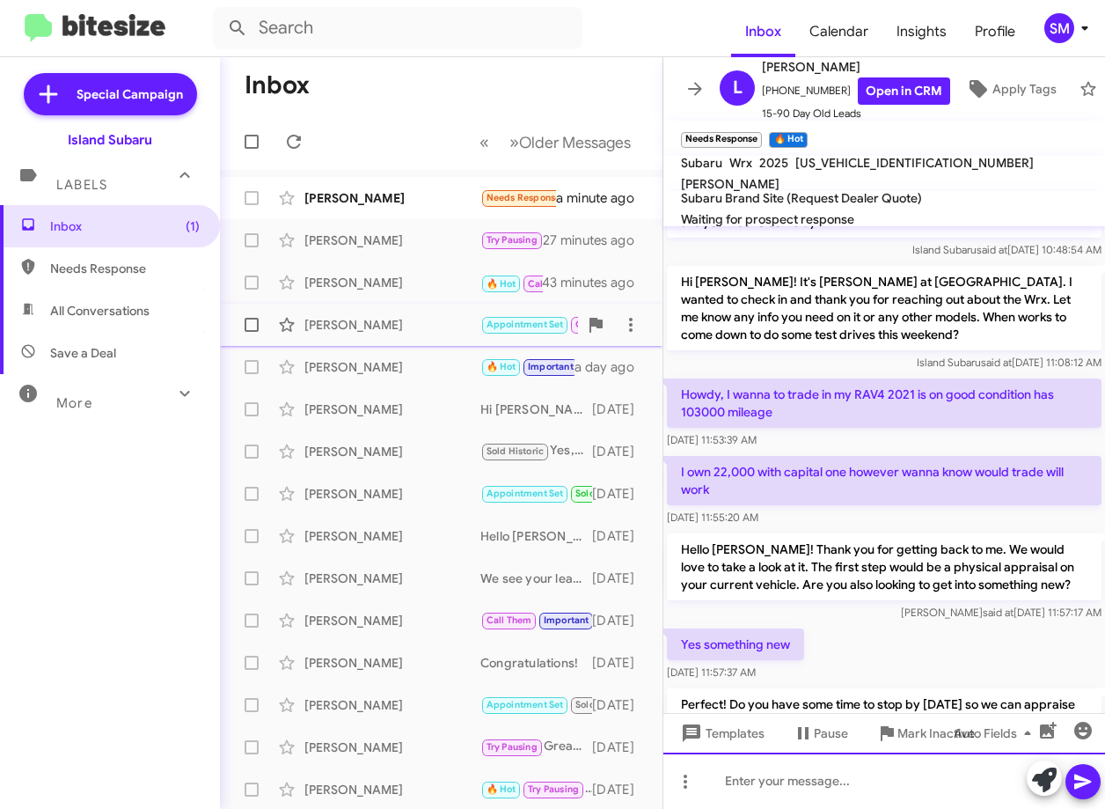
scroll to position [88, 0]
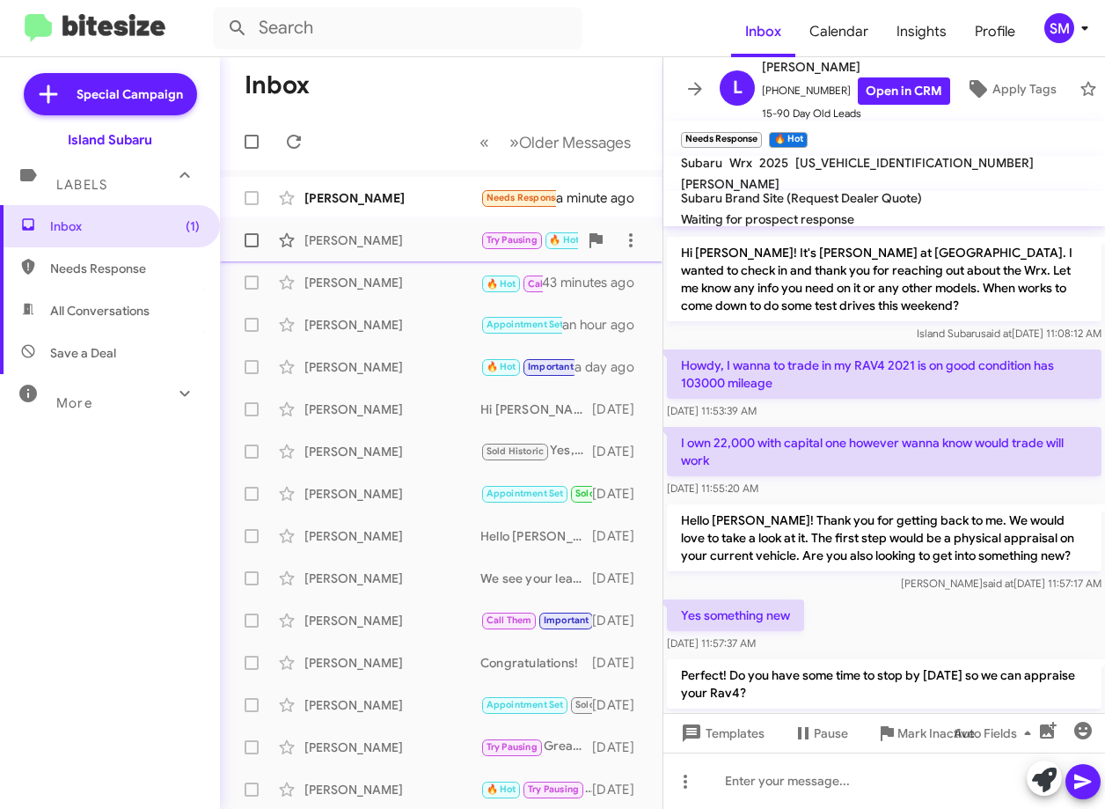
click at [398, 248] on div "[PERSON_NAME]" at bounding box center [393, 240] width 176 height 18
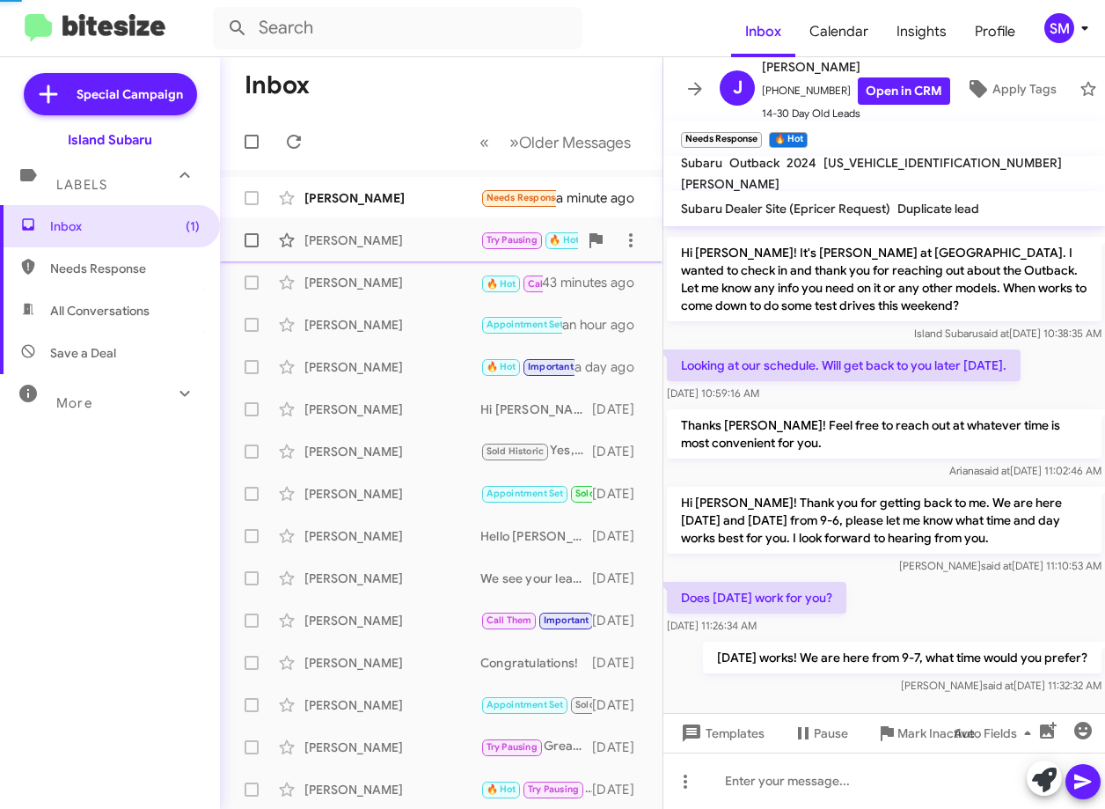
scroll to position [104, 0]
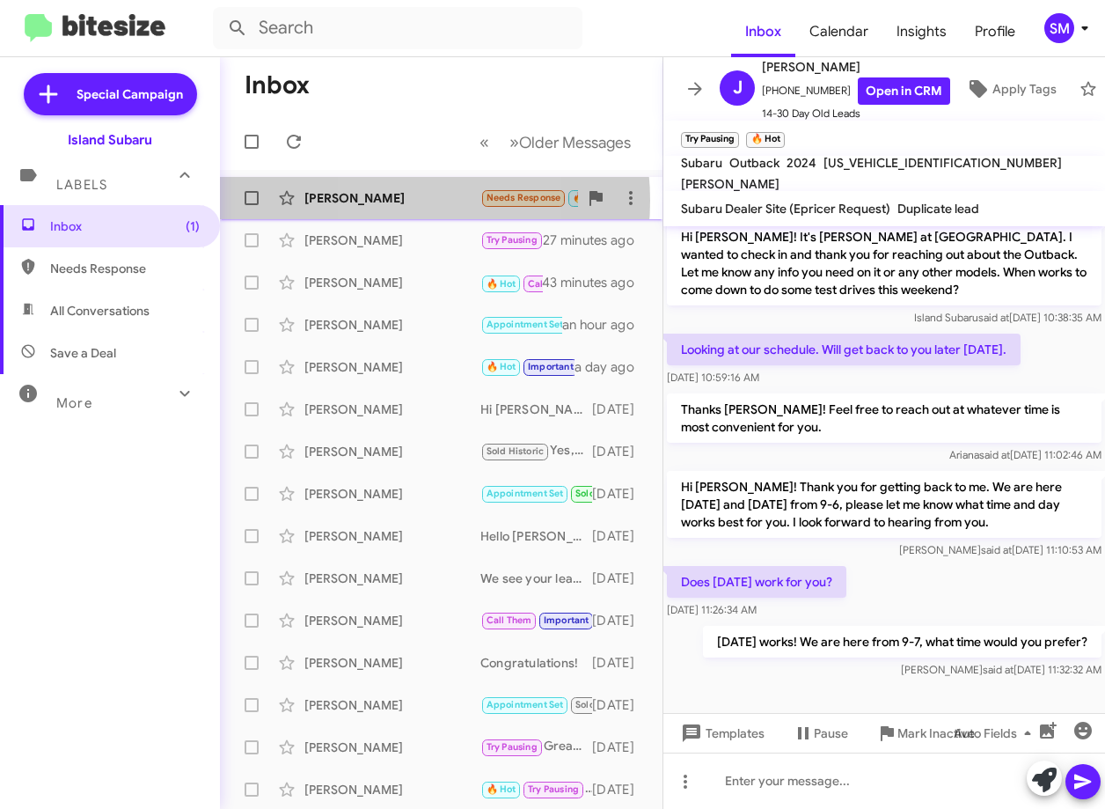
click at [382, 201] on div "[PERSON_NAME]" at bounding box center [393, 198] width 176 height 18
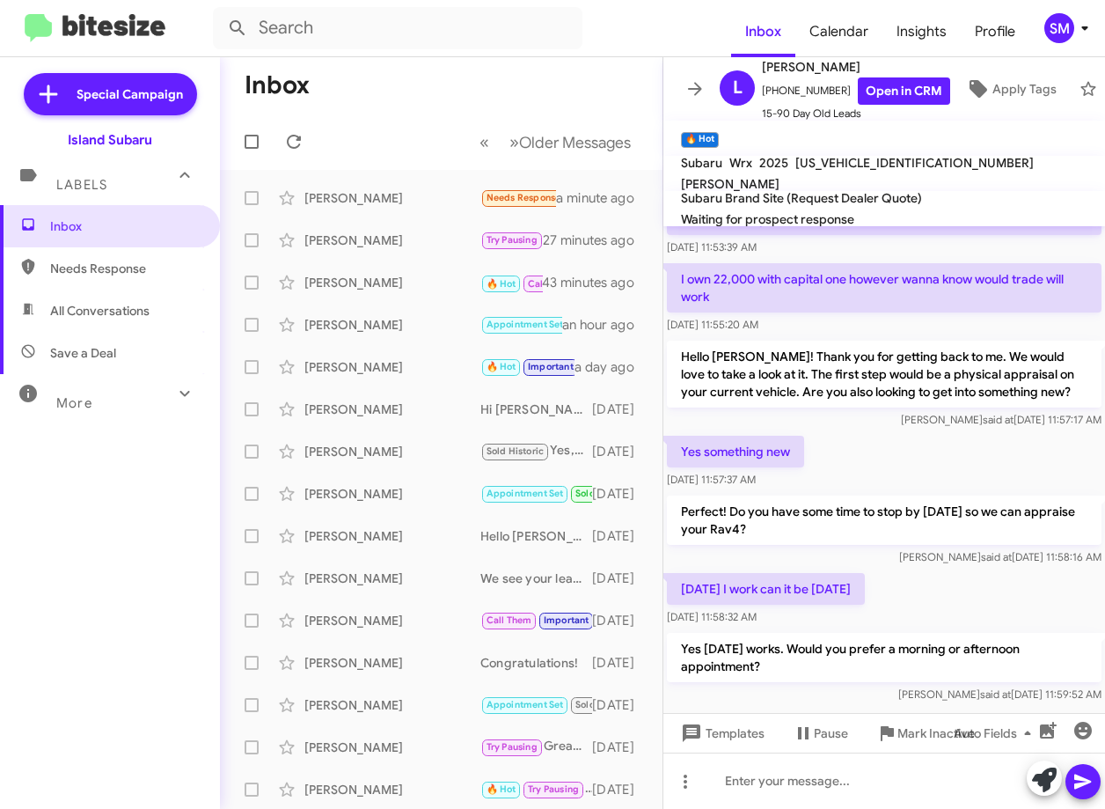
scroll to position [285, 0]
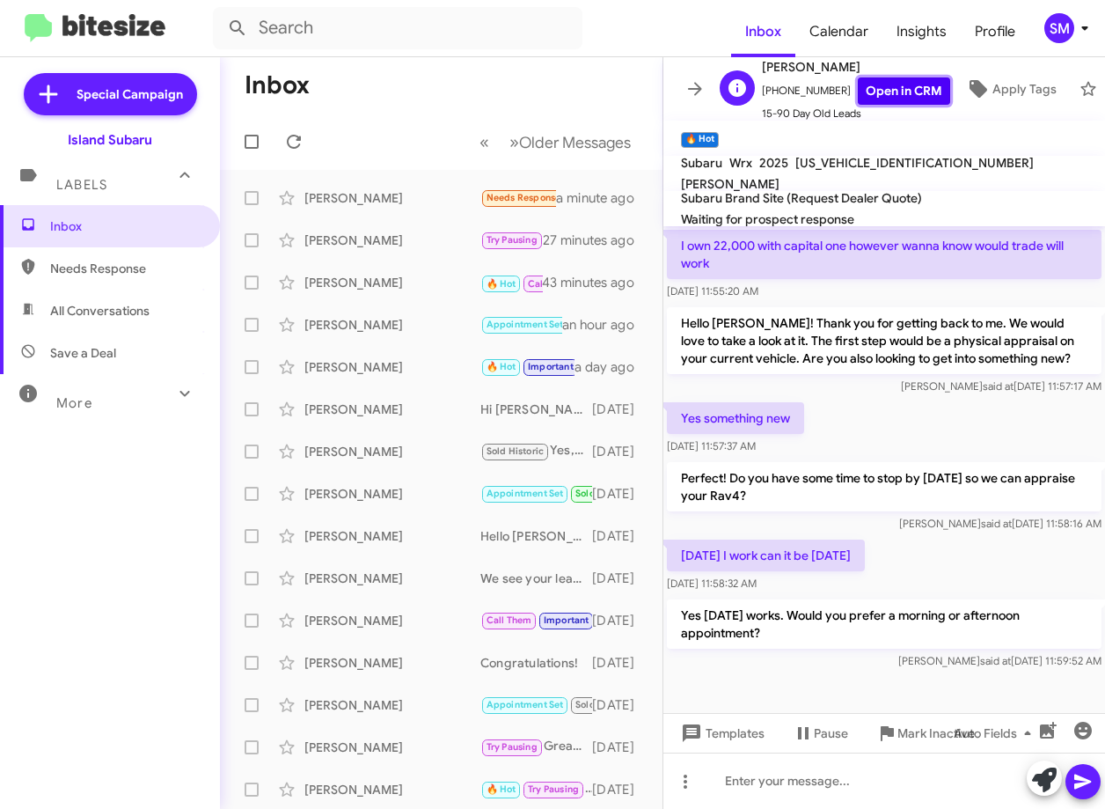
click at [875, 77] on link "Open in CRM" at bounding box center [904, 90] width 92 height 27
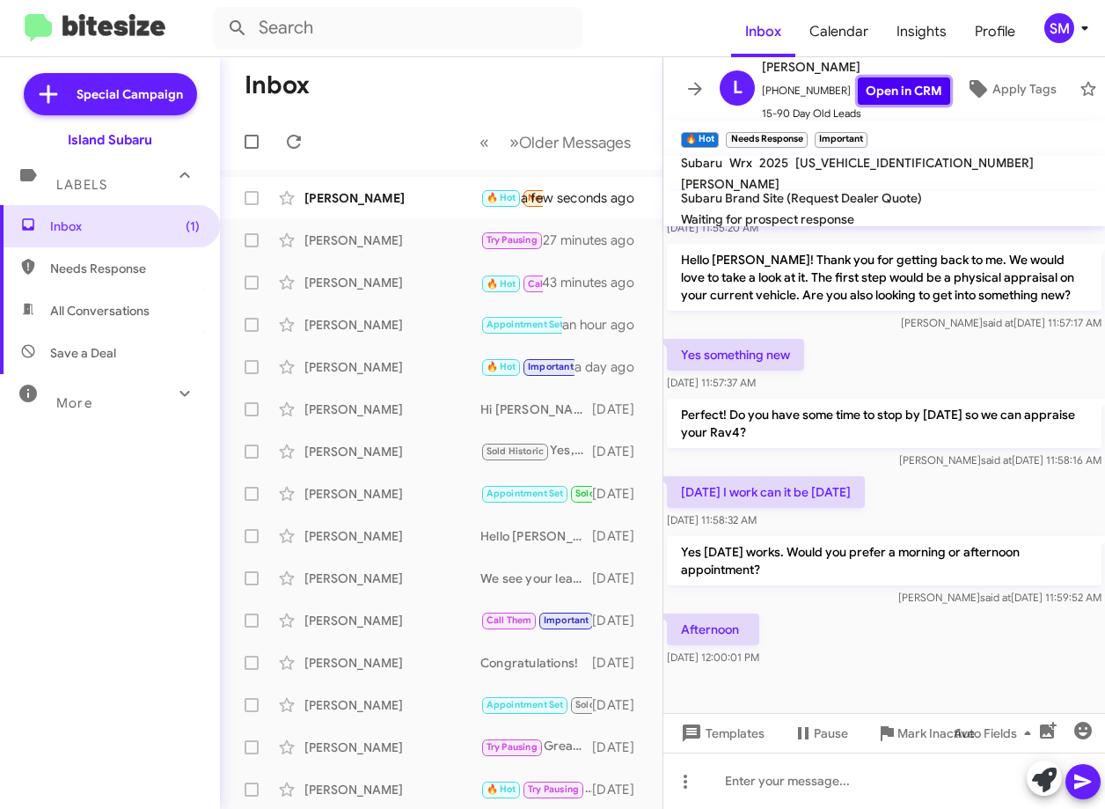
scroll to position [349, 0]
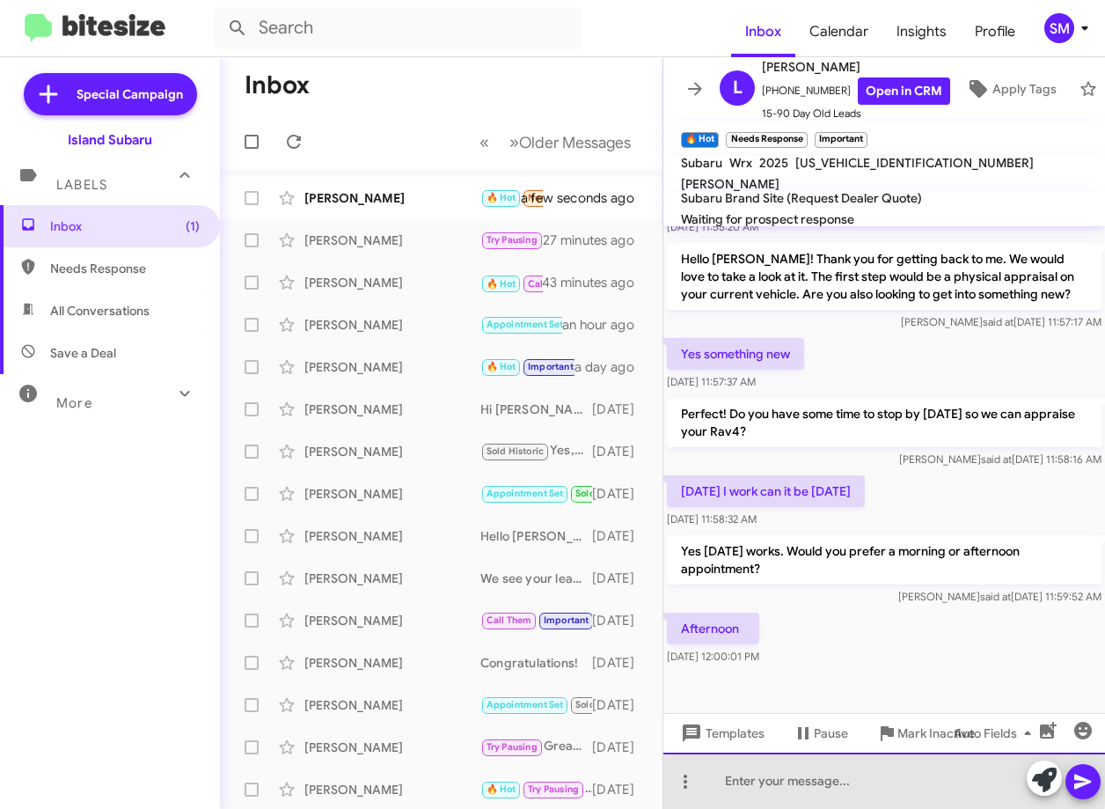
click at [758, 781] on div at bounding box center [885, 781] width 442 height 56
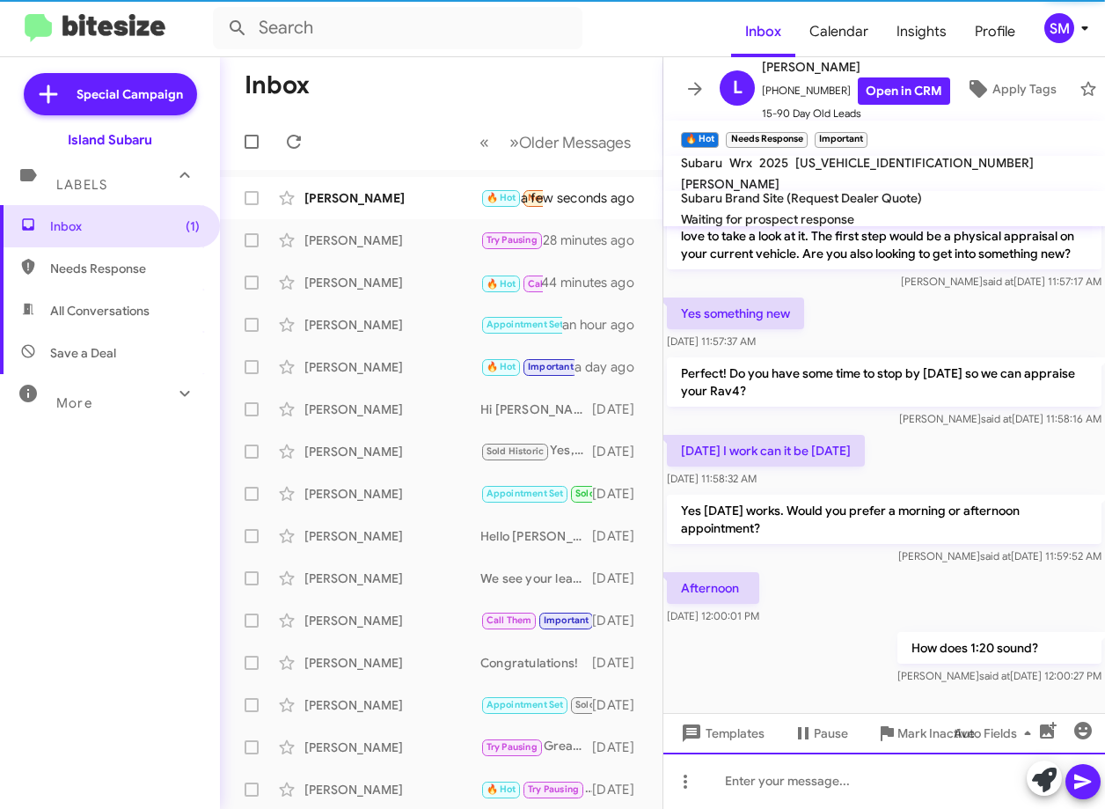
scroll to position [414, 0]
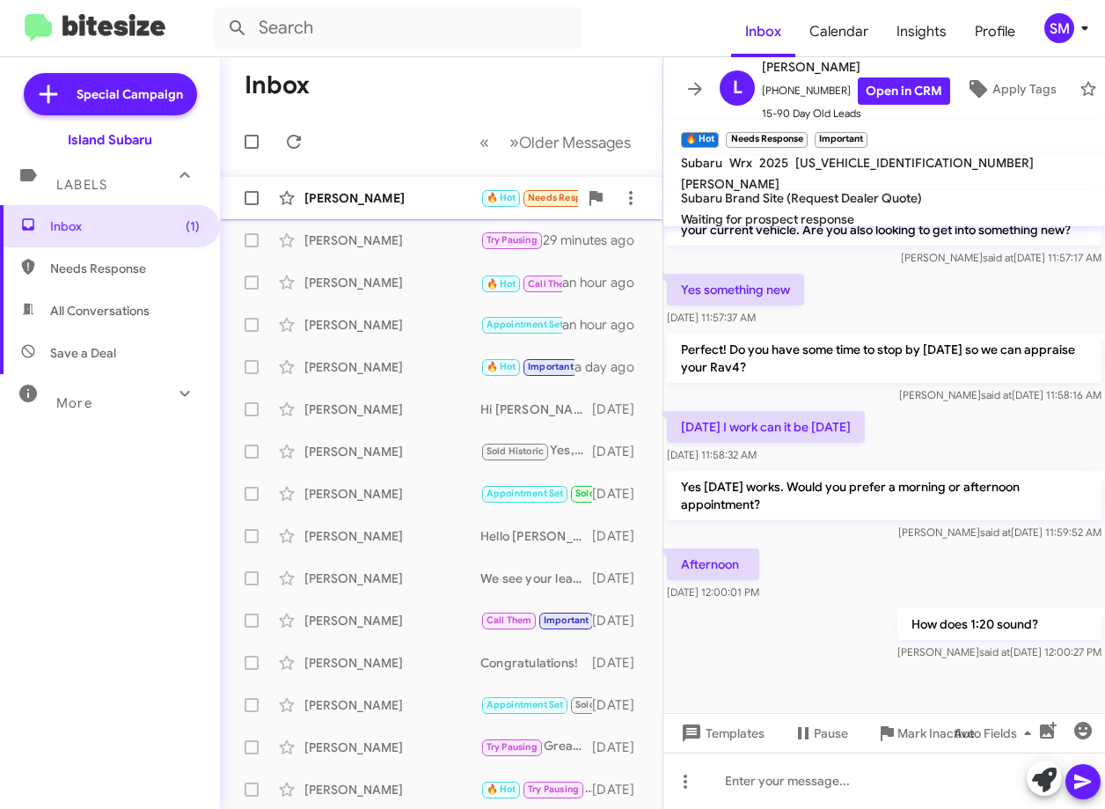
click at [425, 209] on div "[PERSON_NAME] 🔥 Hot Needs Response Important Afternoon 2 minutes ago" at bounding box center [441, 197] width 415 height 35
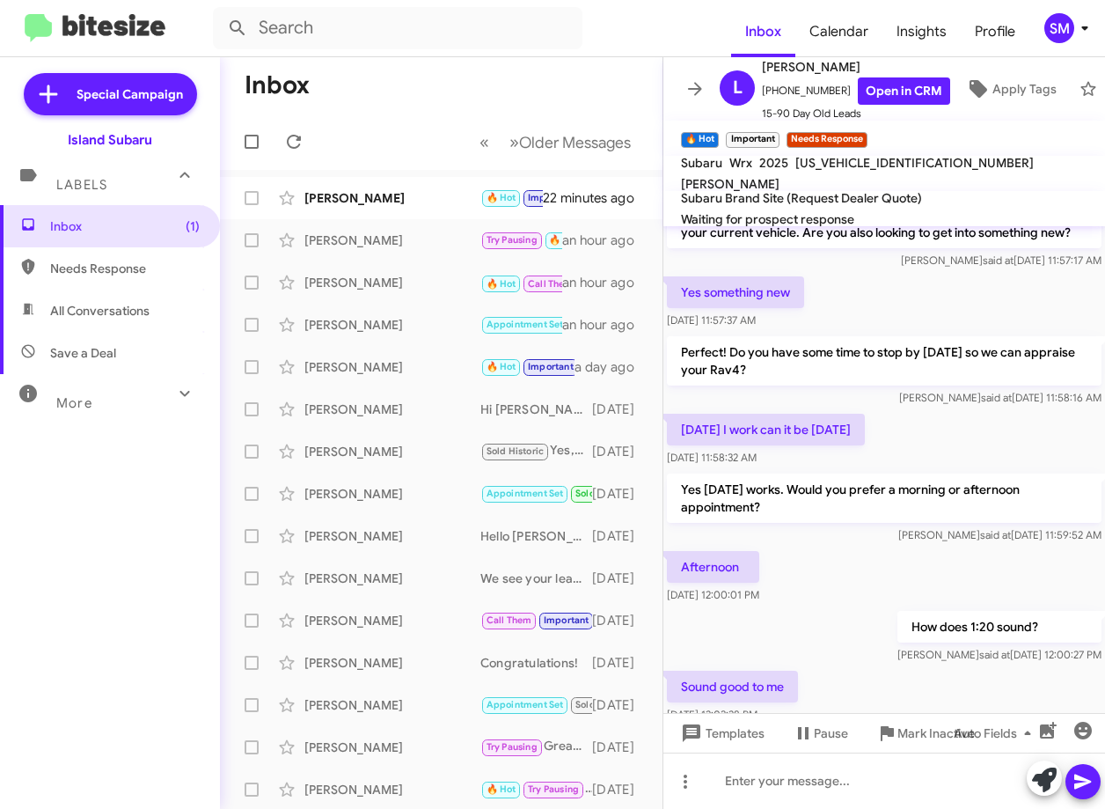
scroll to position [478, 0]
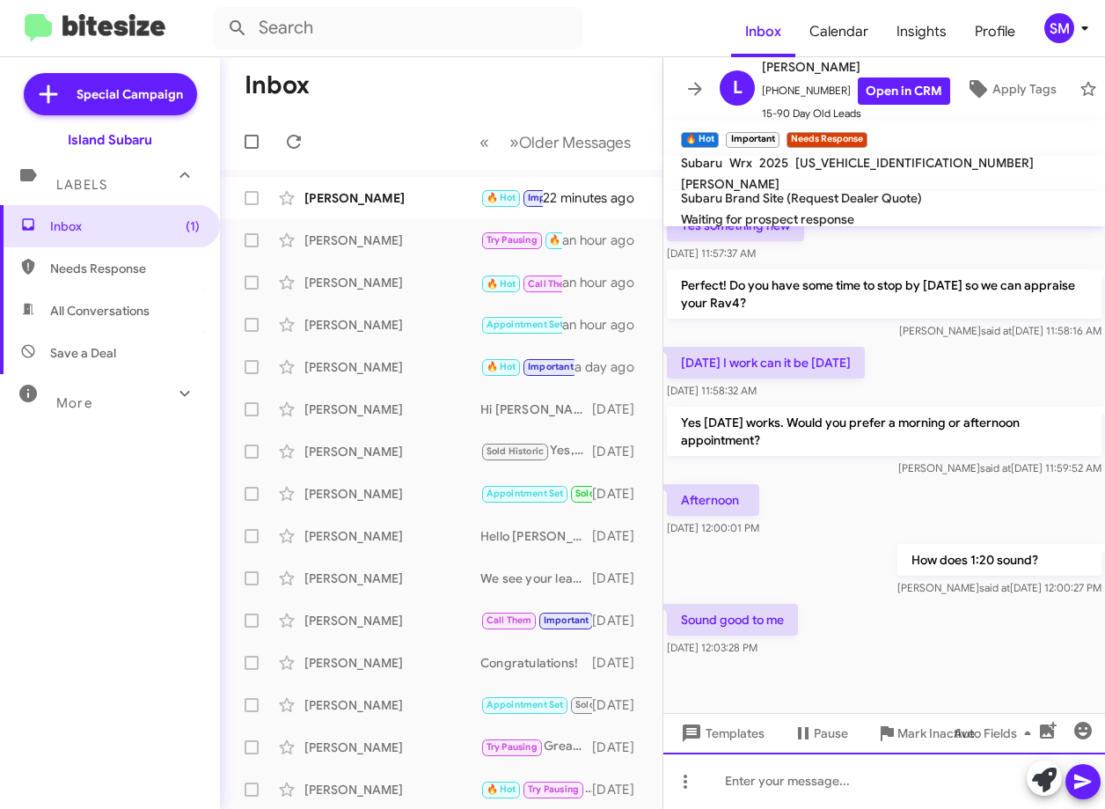
click at [793, 782] on div at bounding box center [885, 781] width 442 height 56
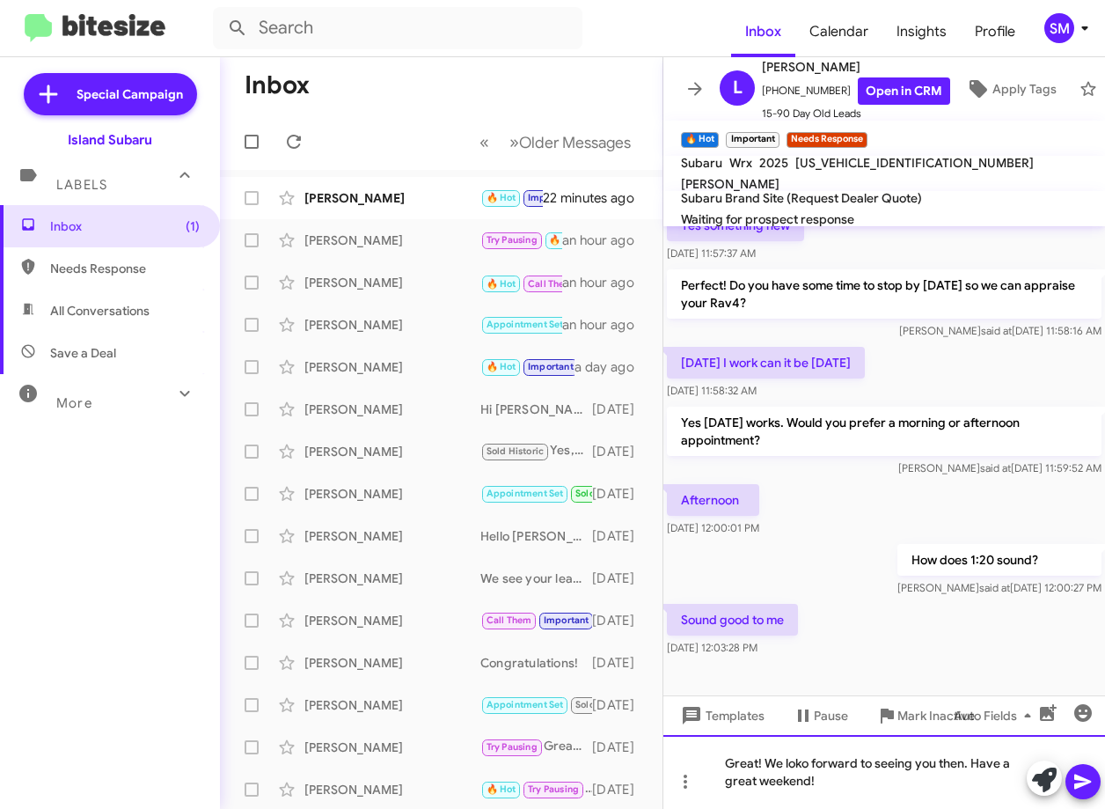
click at [801, 764] on div "Great! We loko forward to seeing you then. Have a great weekend!" at bounding box center [885, 772] width 442 height 74
click at [878, 783] on div "Great! We look forward to seeing you then. Have a great weekend!" at bounding box center [885, 772] width 442 height 74
click at [1076, 771] on icon at bounding box center [1083, 781] width 21 height 21
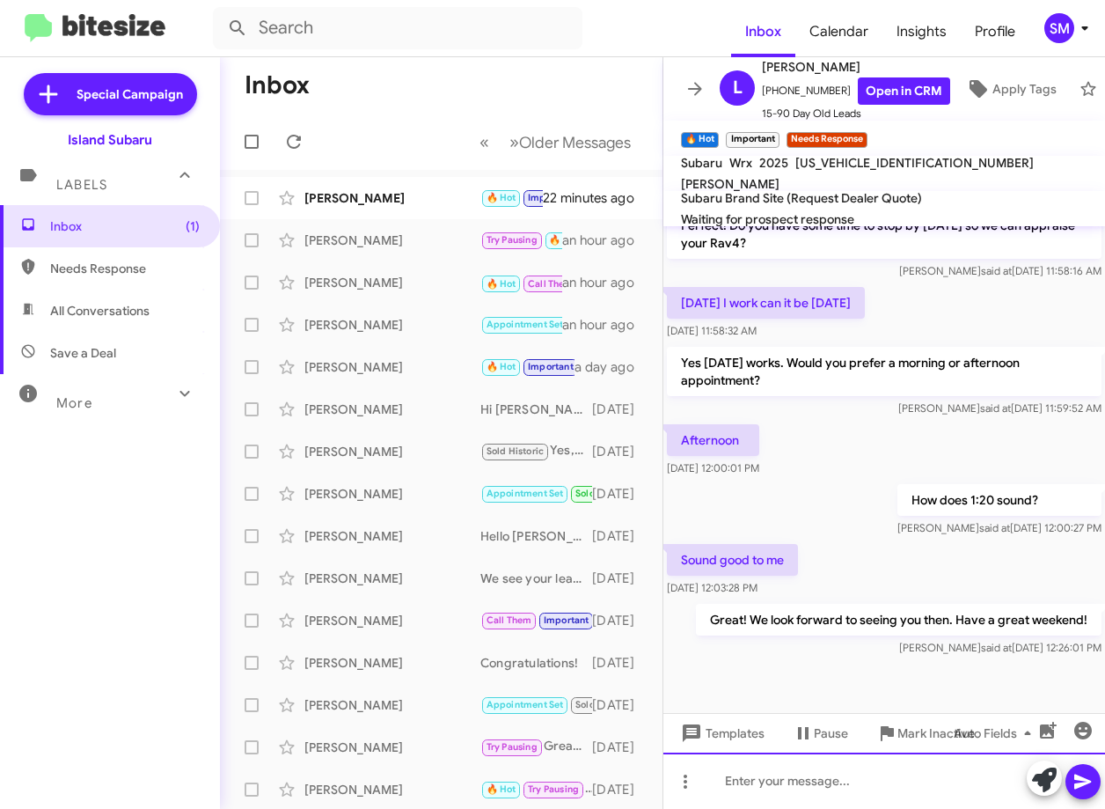
scroll to position [542, 0]
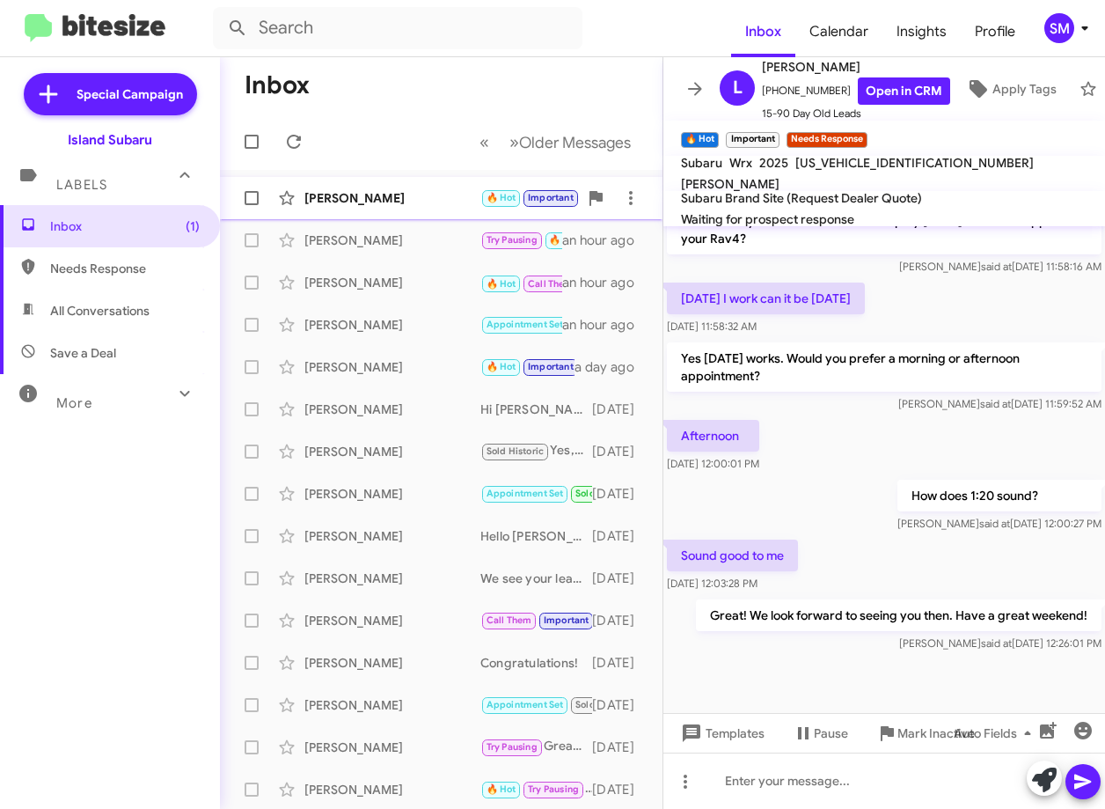
click at [386, 202] on div "[PERSON_NAME]" at bounding box center [393, 198] width 176 height 18
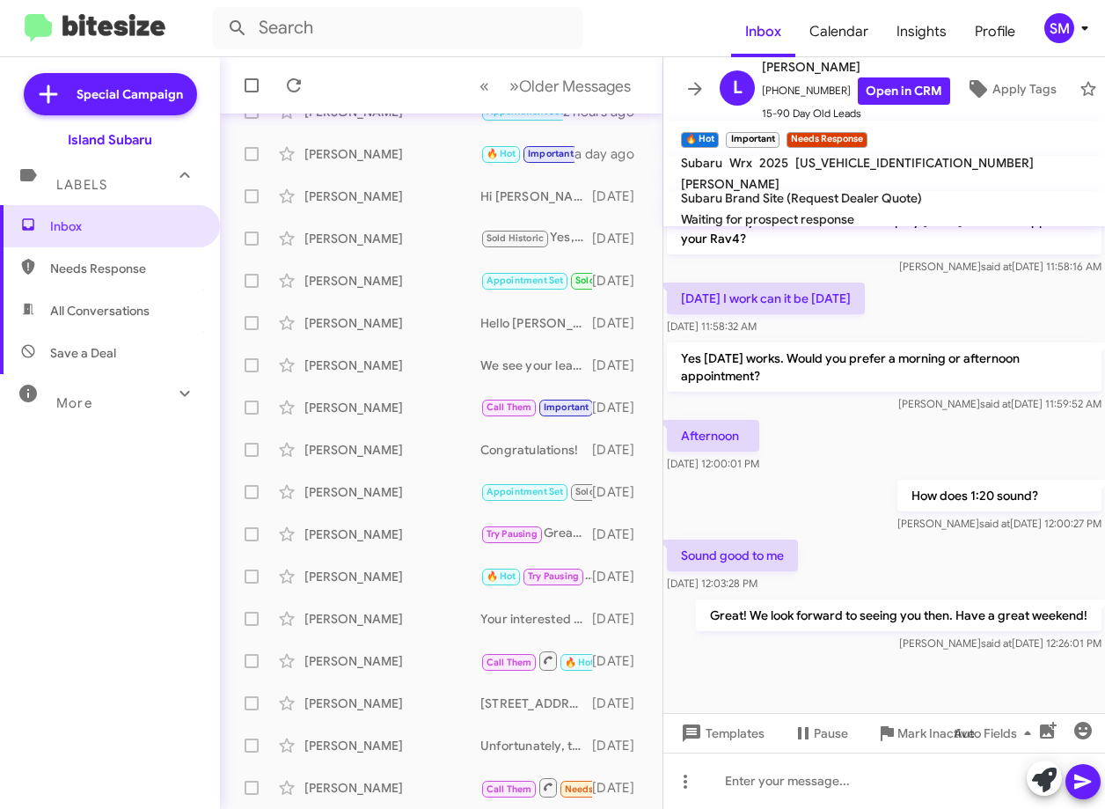
scroll to position [0, 0]
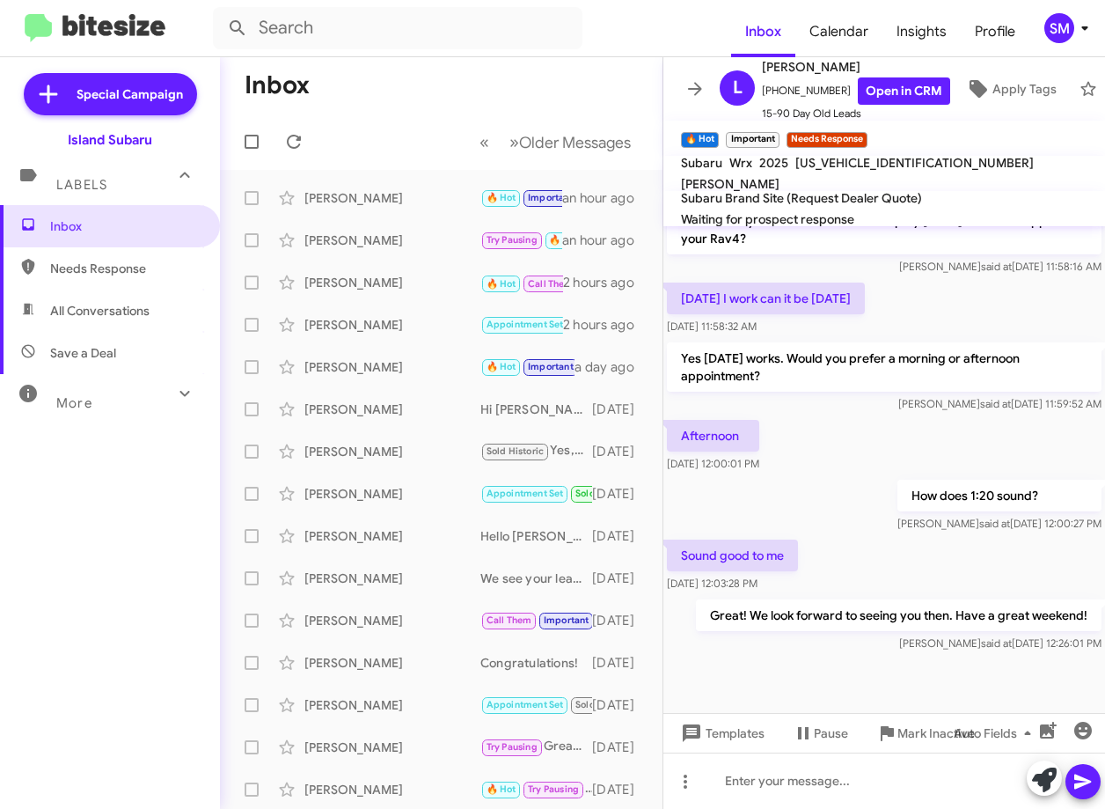
click at [105, 703] on div "Inbox Needs Response All Conversations Save a Deal More Important 🔥 Hot Appoint…" at bounding box center [110, 454] width 220 height 499
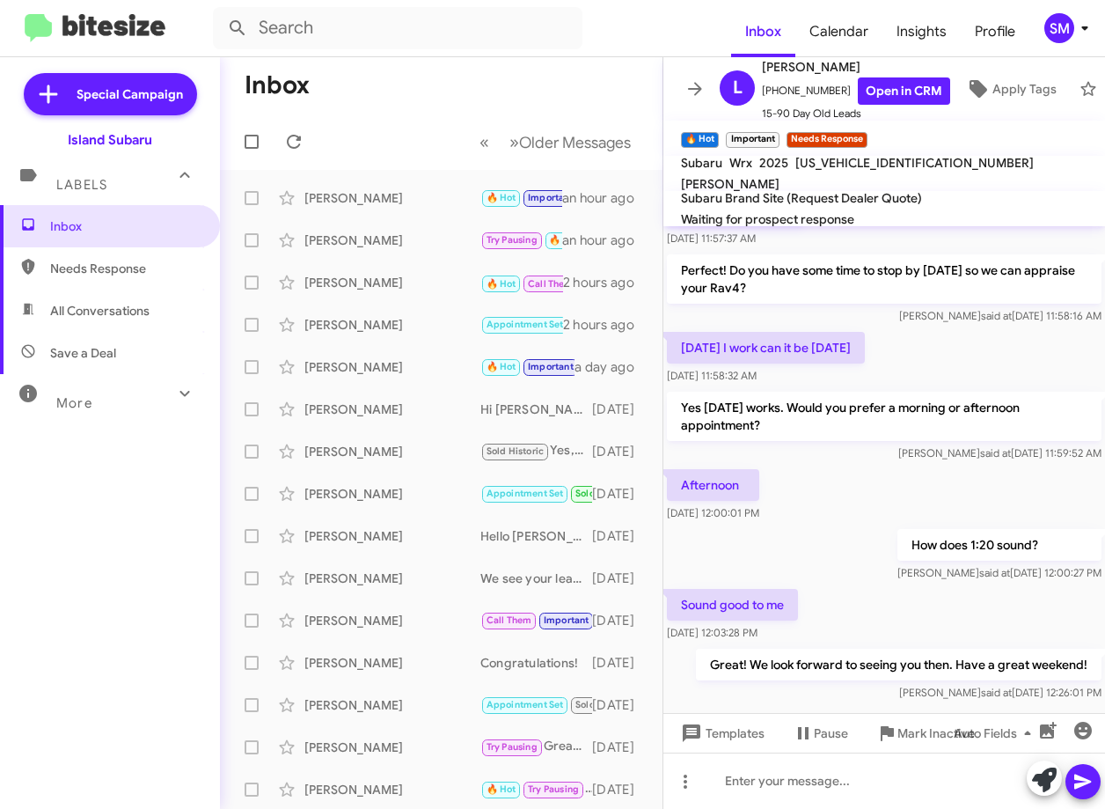
scroll to position [542, 0]
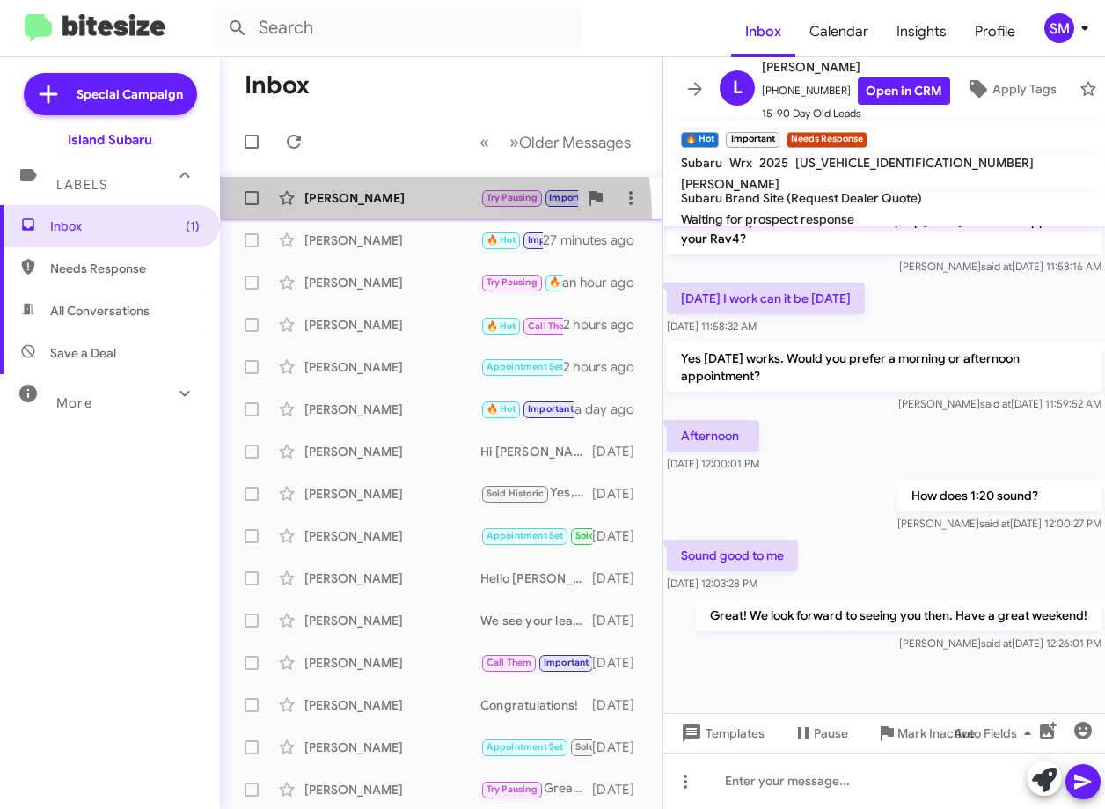
click at [354, 217] on span "[PERSON_NAME] Try Pausing Important Needs Response I'm going to stay with my [P…" at bounding box center [441, 198] width 443 height 42
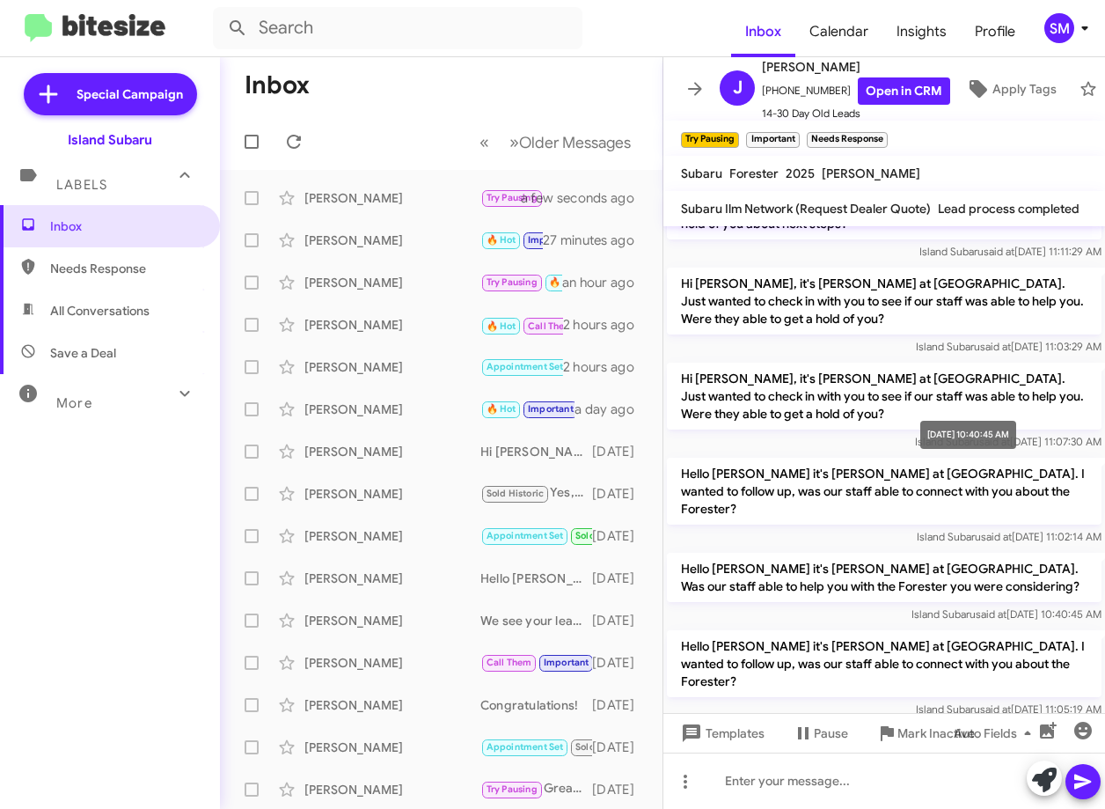
scroll to position [2937, 0]
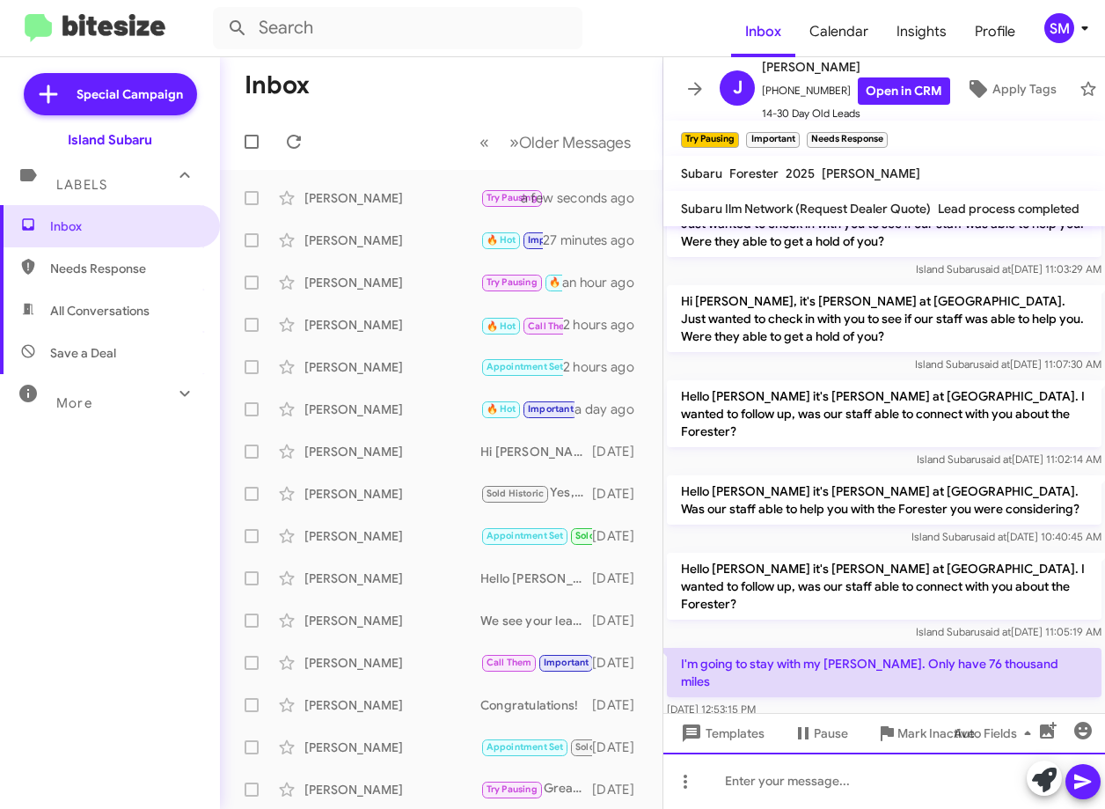
click at [744, 785] on div at bounding box center [885, 781] width 442 height 56
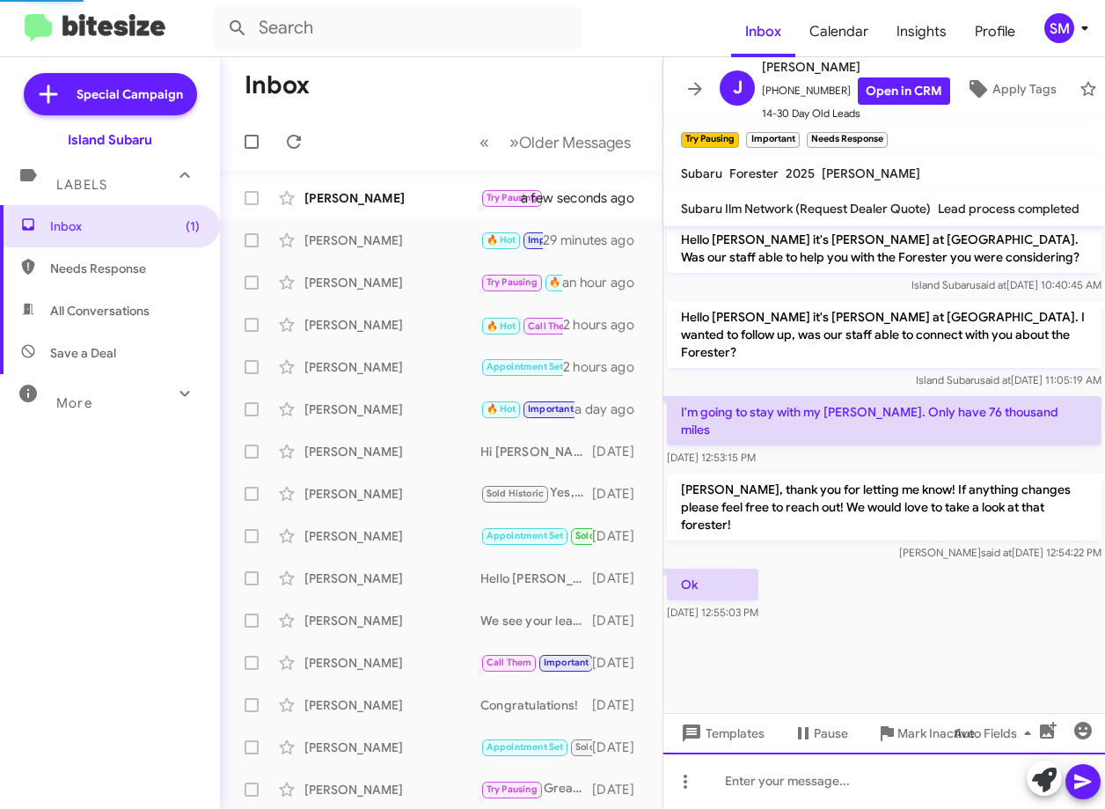
scroll to position [1608, 0]
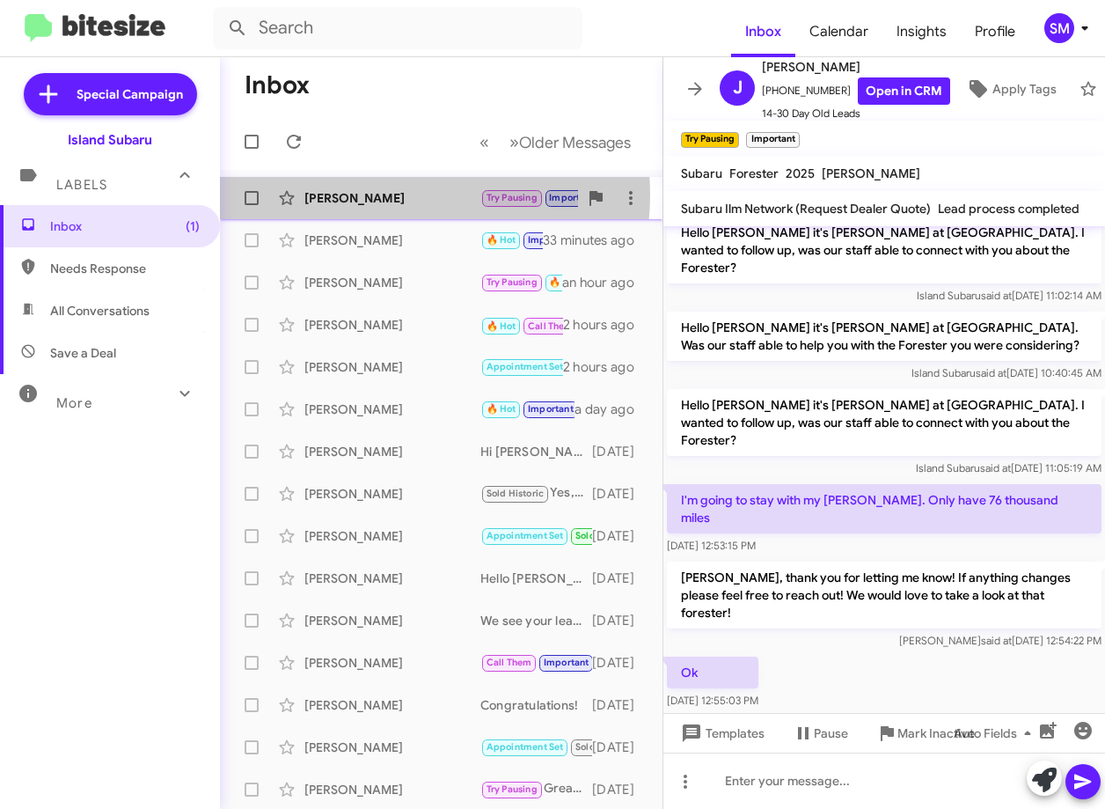
click at [395, 195] on div "[PERSON_NAME]" at bounding box center [393, 198] width 176 height 18
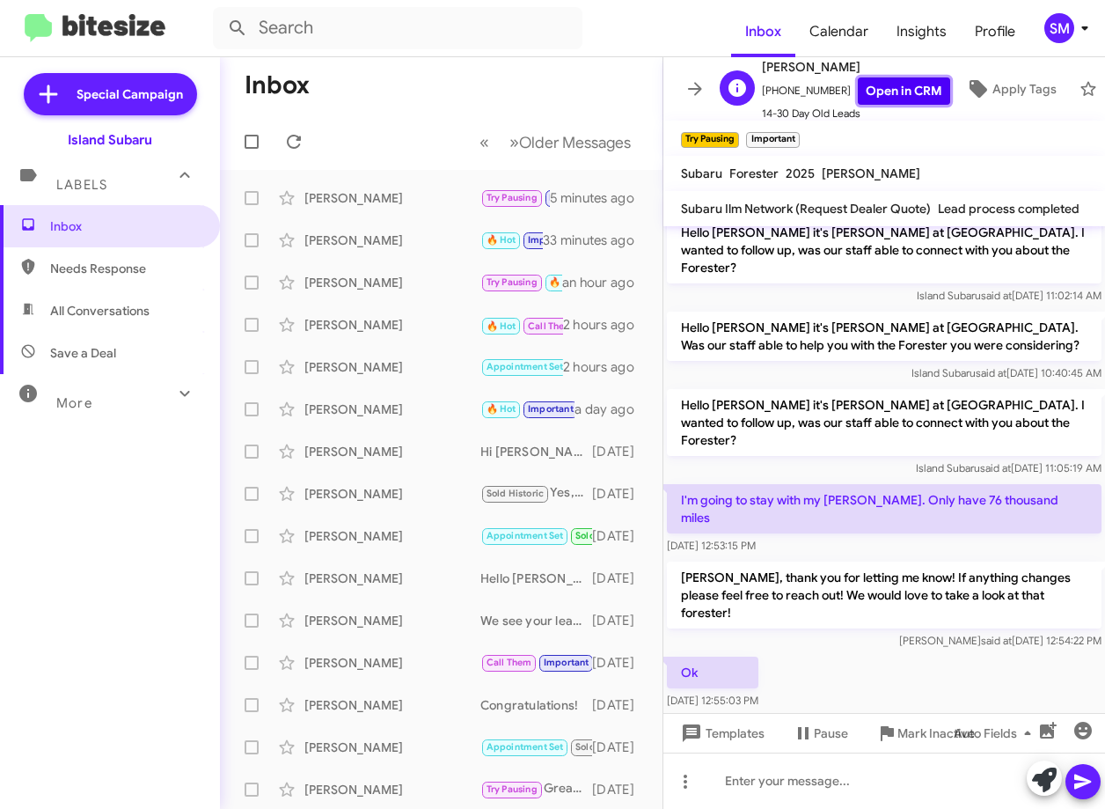
click at [883, 80] on link "Open in CRM" at bounding box center [904, 90] width 92 height 27
